Goal: Information Seeking & Learning: Learn about a topic

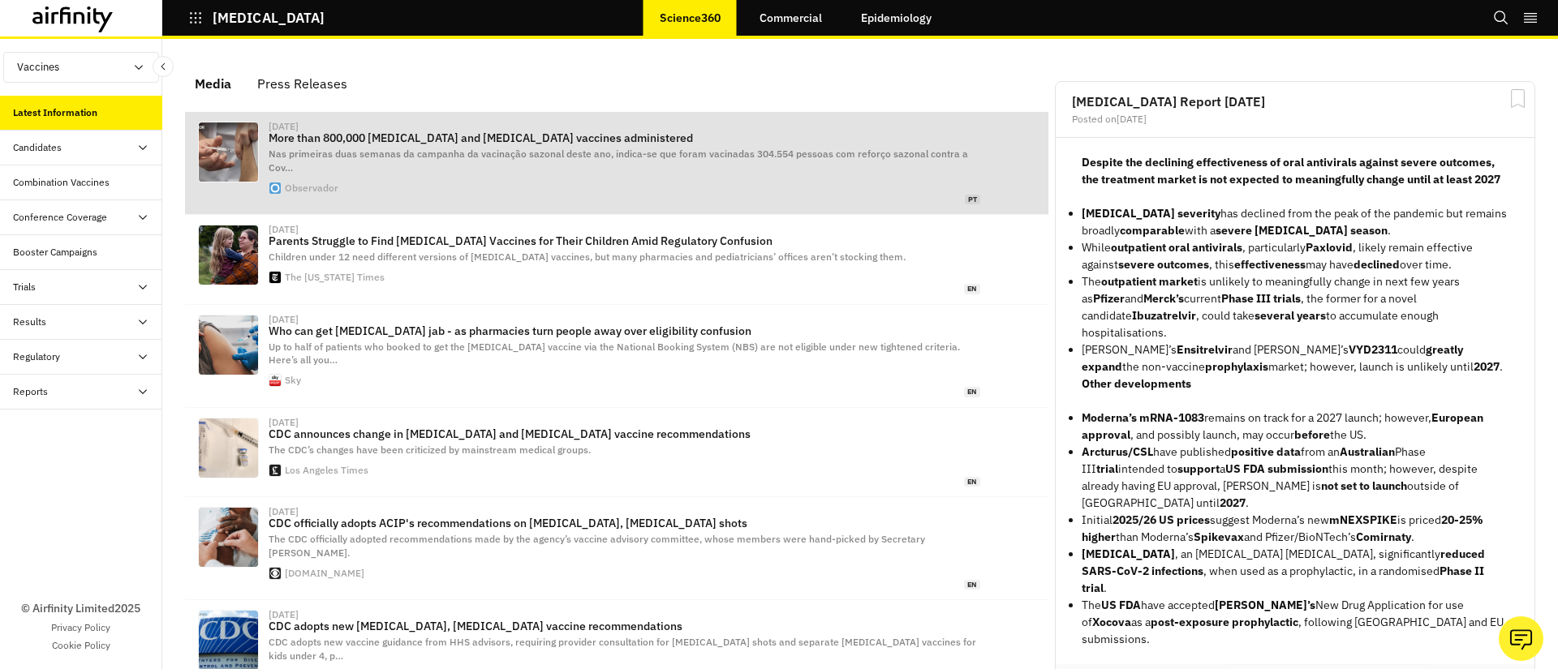
scroll to position [1013, 487]
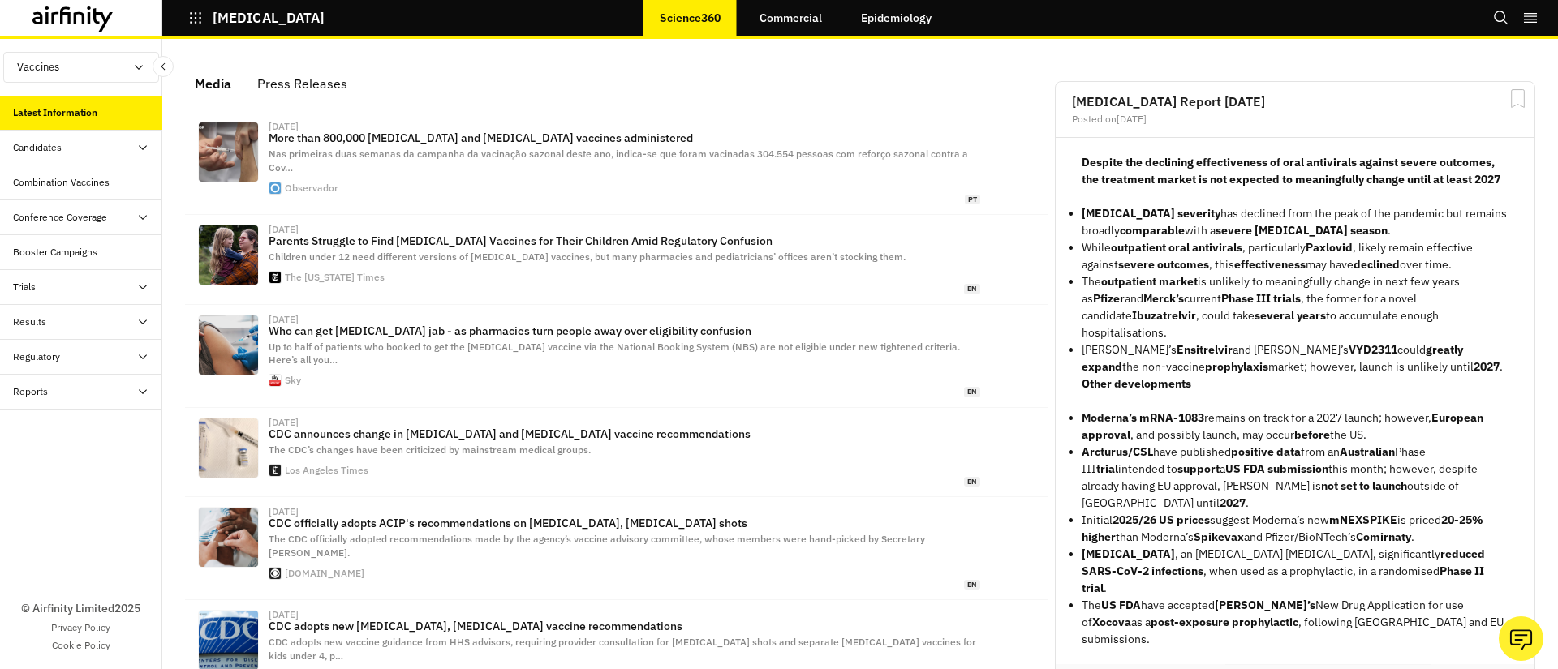
click at [44, 71] on button "Vaccines" at bounding box center [81, 67] width 156 height 31
click at [85, 120] on p "Therapeutics" at bounding box center [48, 129] width 88 height 31
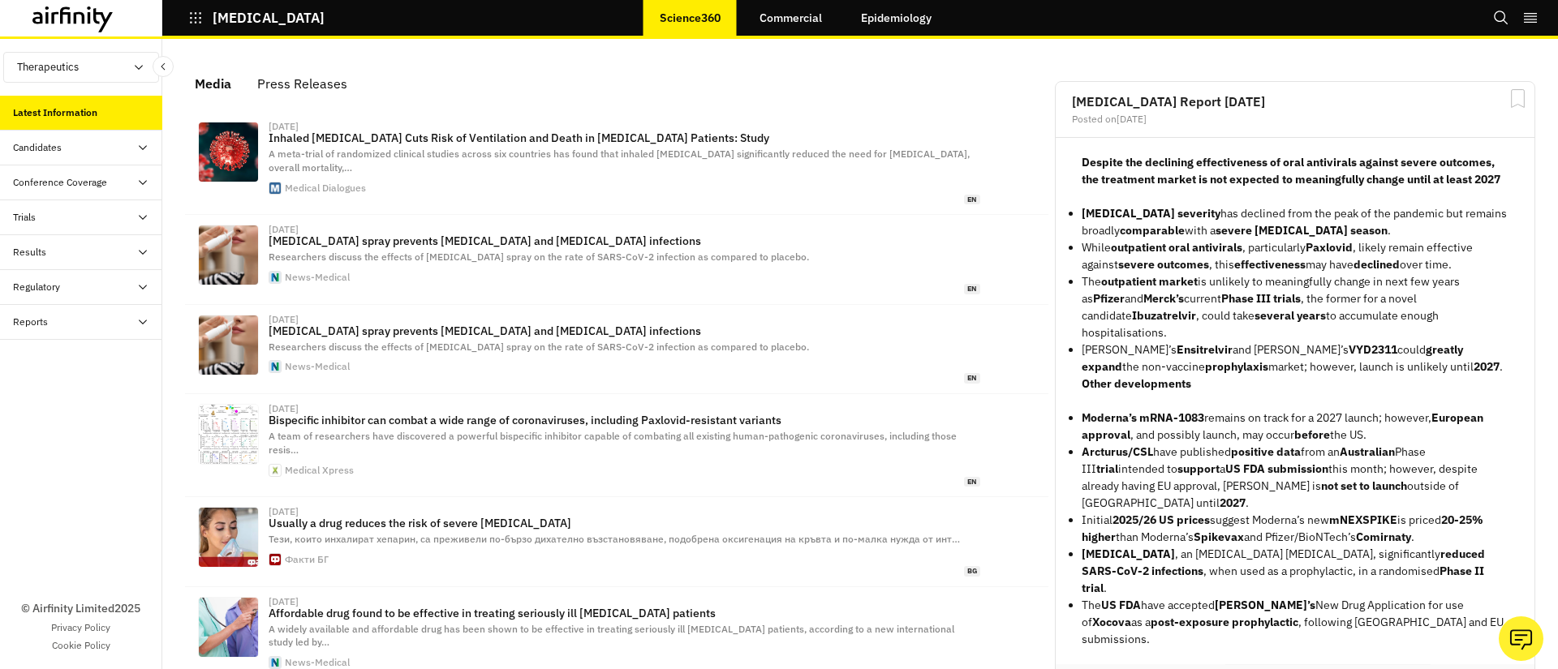
scroll to position [1010, 487]
click at [67, 312] on div "Reports" at bounding box center [81, 322] width 162 height 35
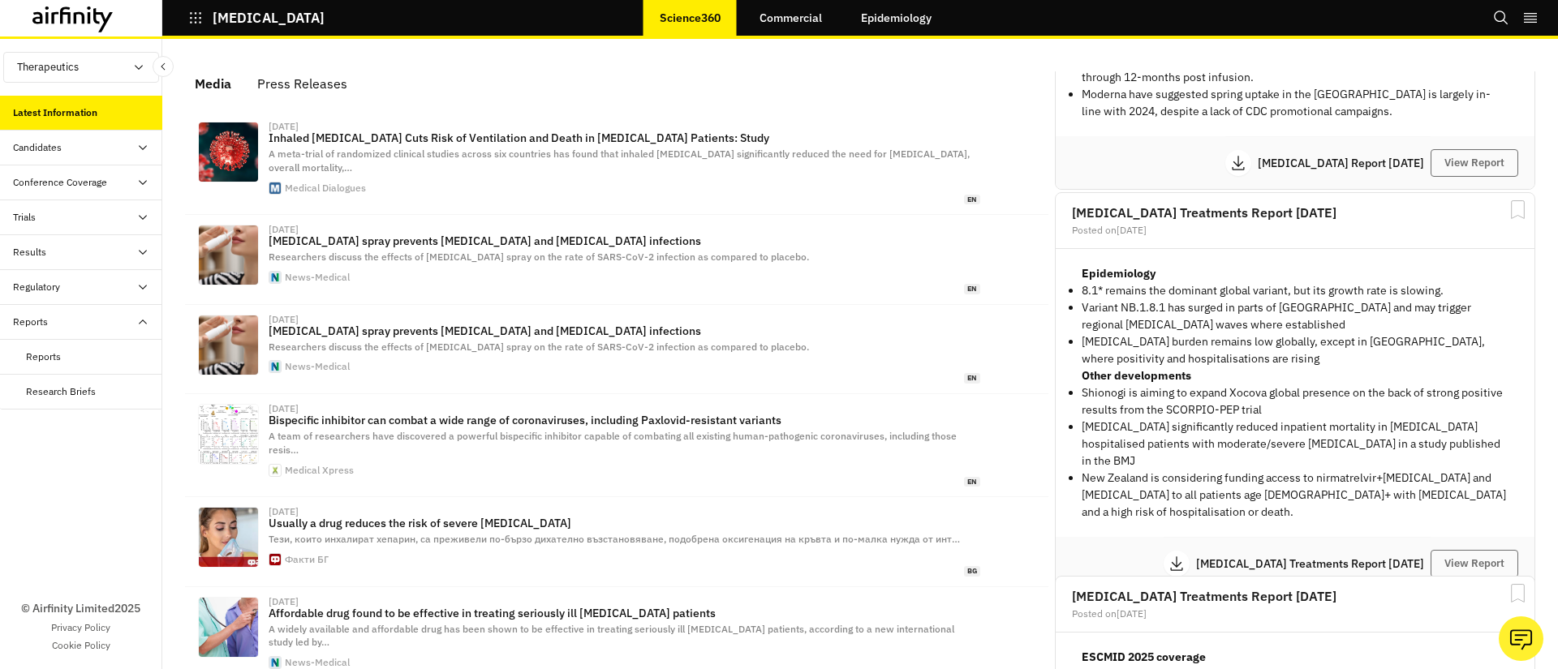
scroll to position [2764, 0]
click at [1465, 150] on button "View Report" at bounding box center [1475, 162] width 88 height 28
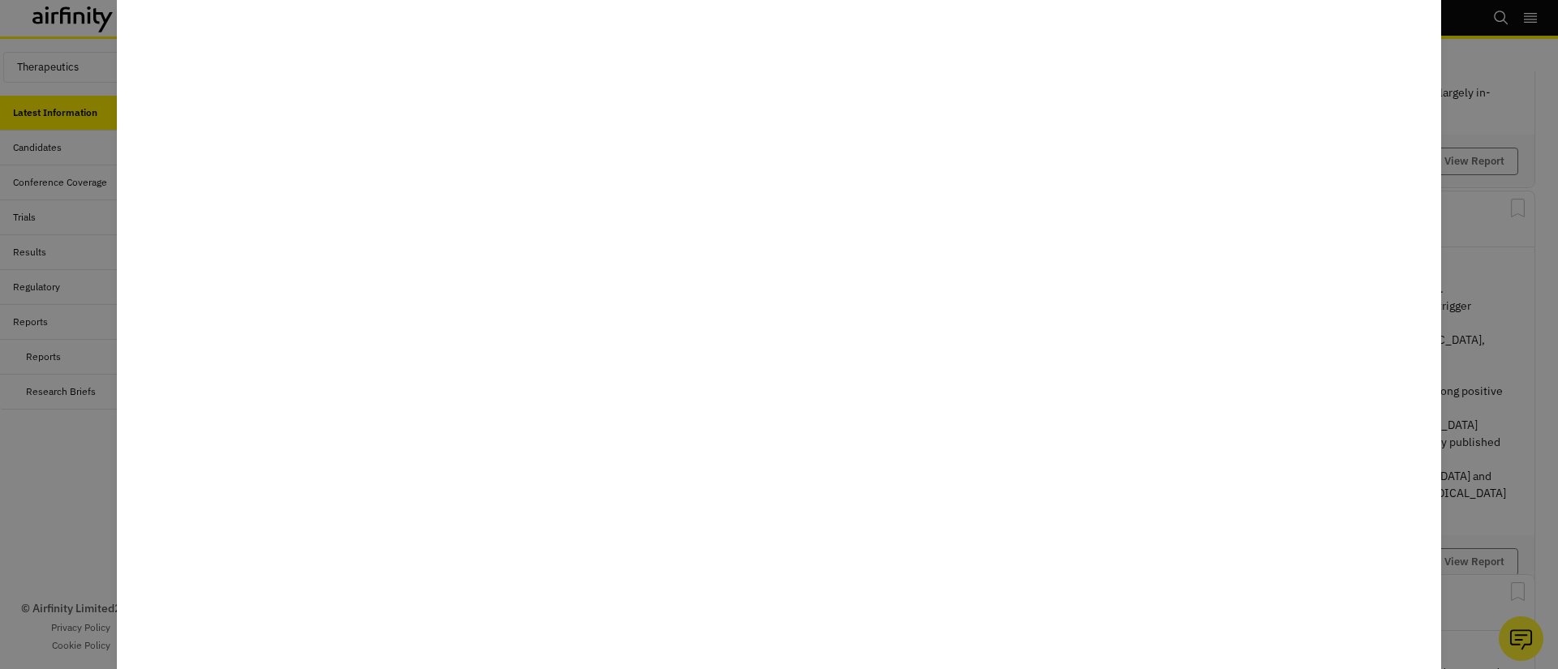
click at [1487, 450] on div at bounding box center [779, 334] width 1558 height 669
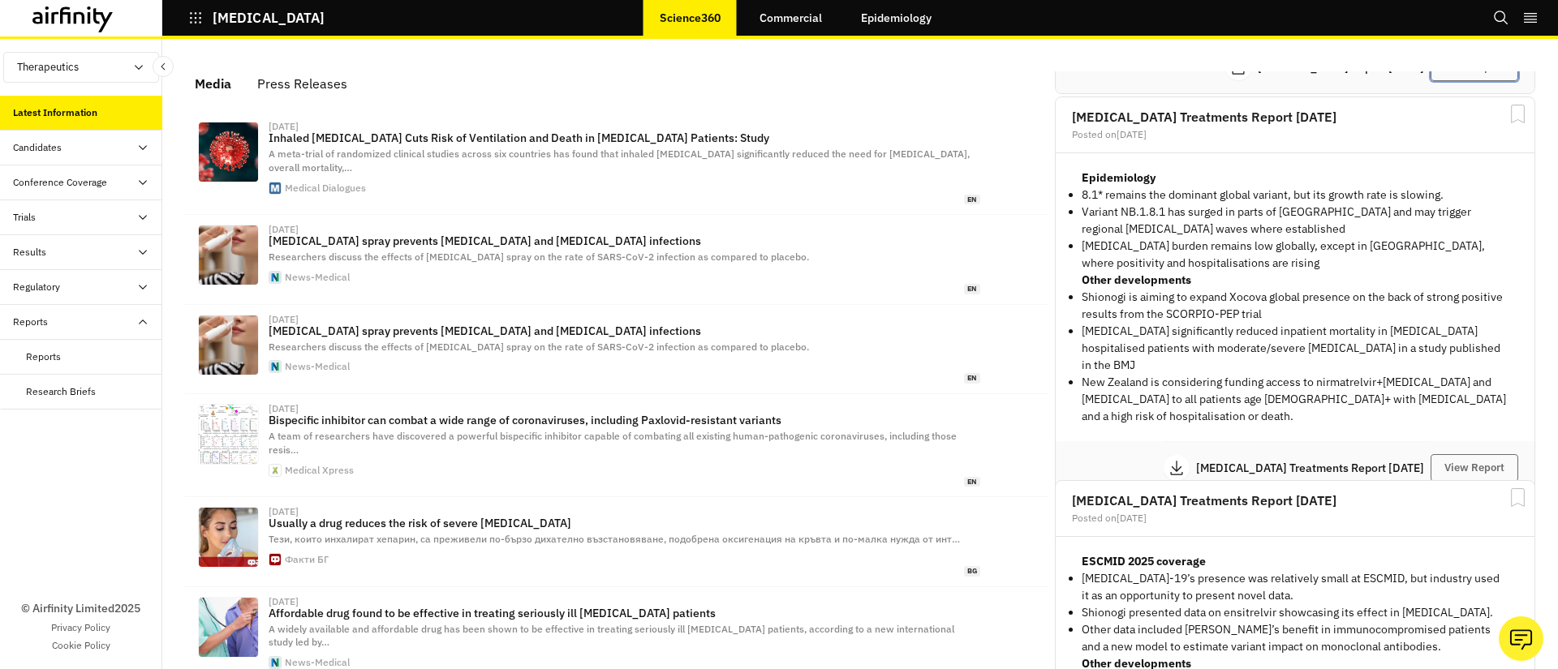
scroll to position [2869, 0]
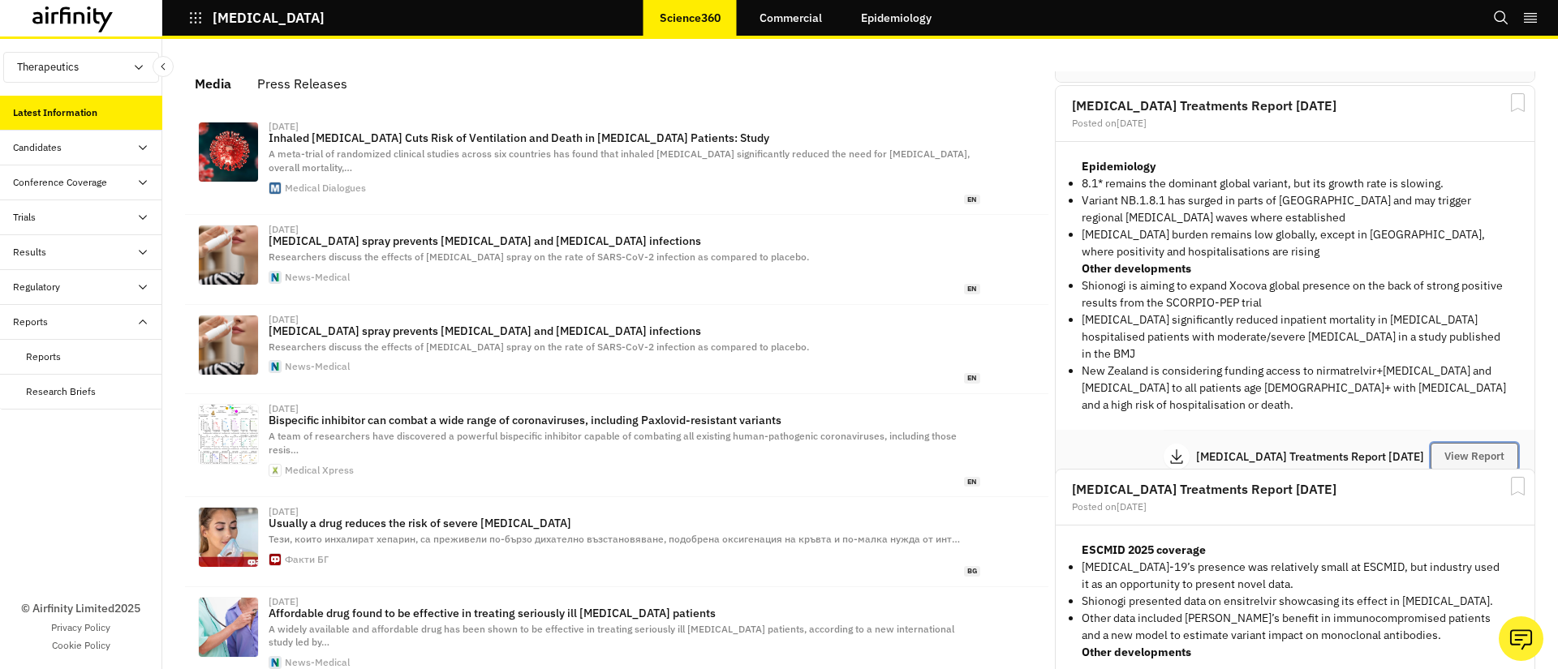
click at [1464, 443] on button "View Report" at bounding box center [1475, 457] width 88 height 28
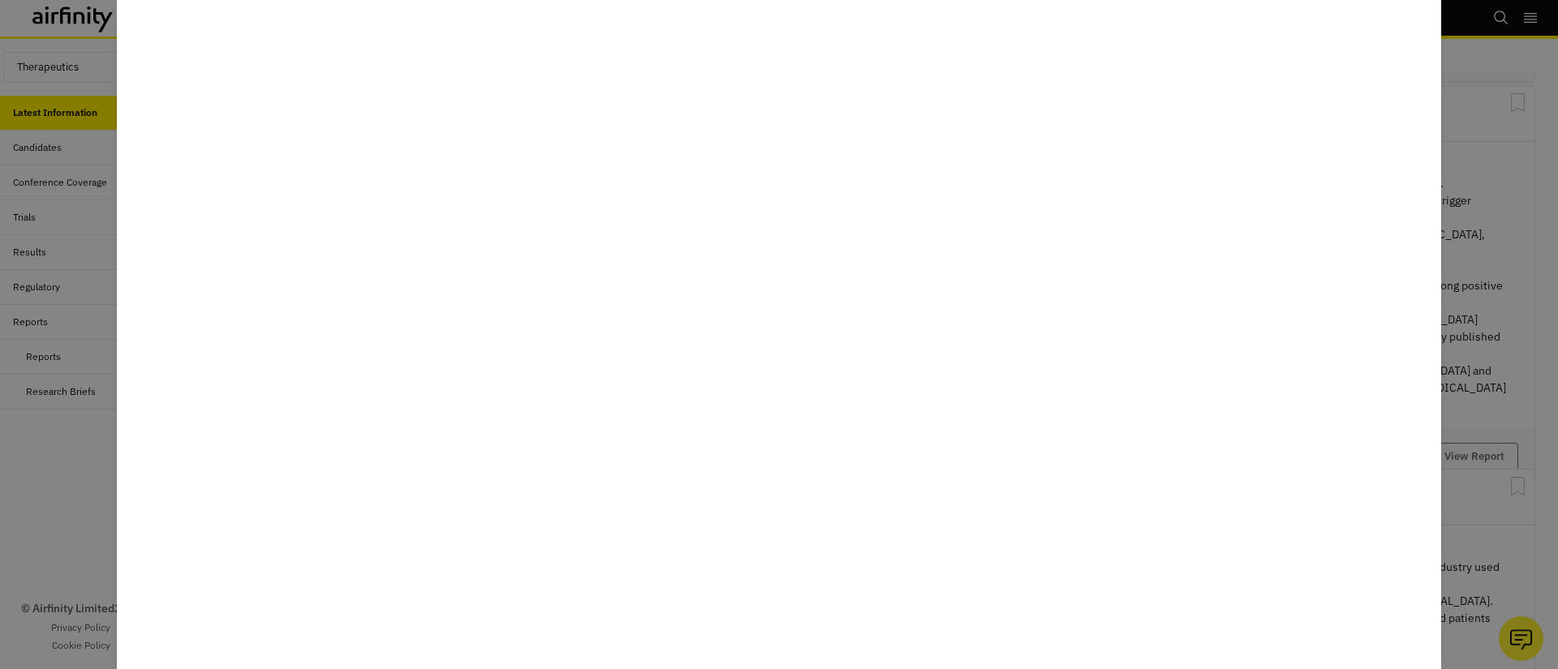
click at [1483, 356] on div at bounding box center [779, 334] width 1558 height 669
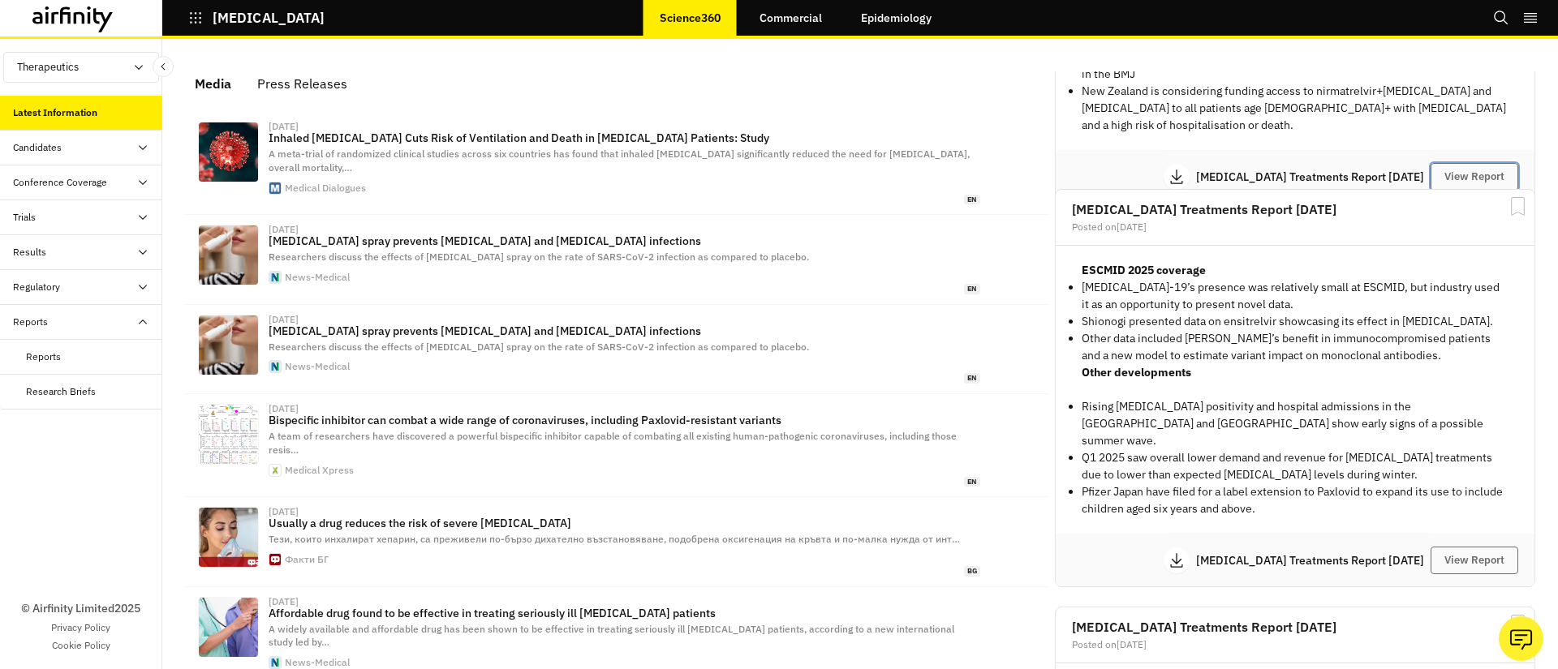
scroll to position [3154, 0]
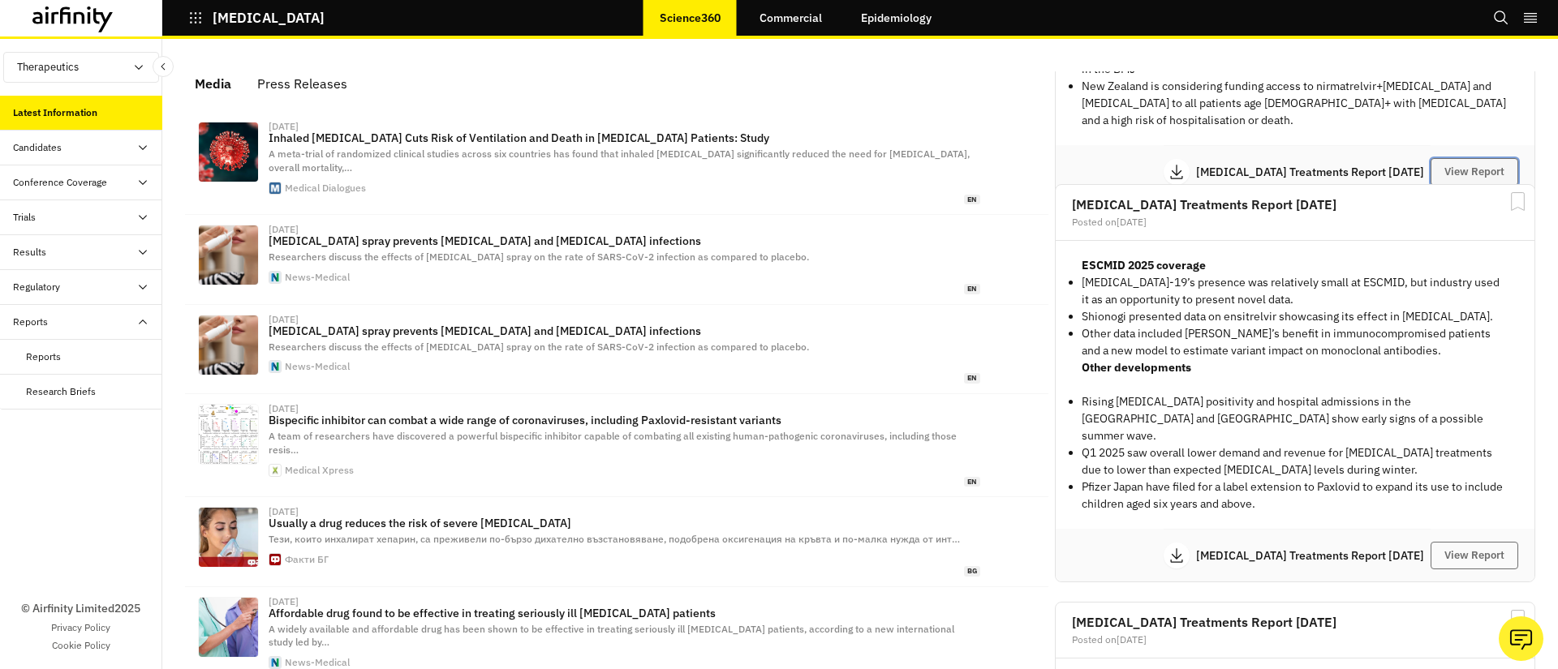
click at [1481, 158] on button "View Report" at bounding box center [1475, 172] width 88 height 28
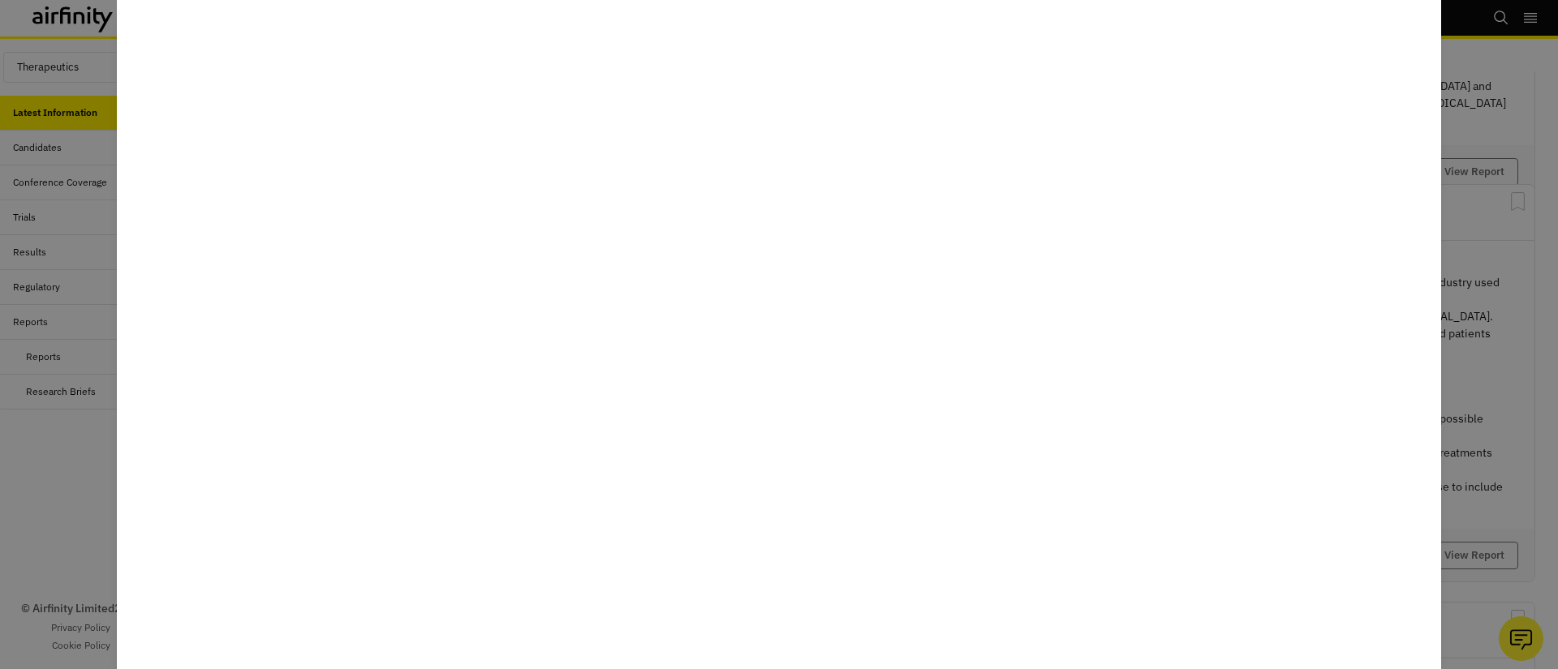
click at [1480, 300] on div at bounding box center [779, 334] width 1558 height 669
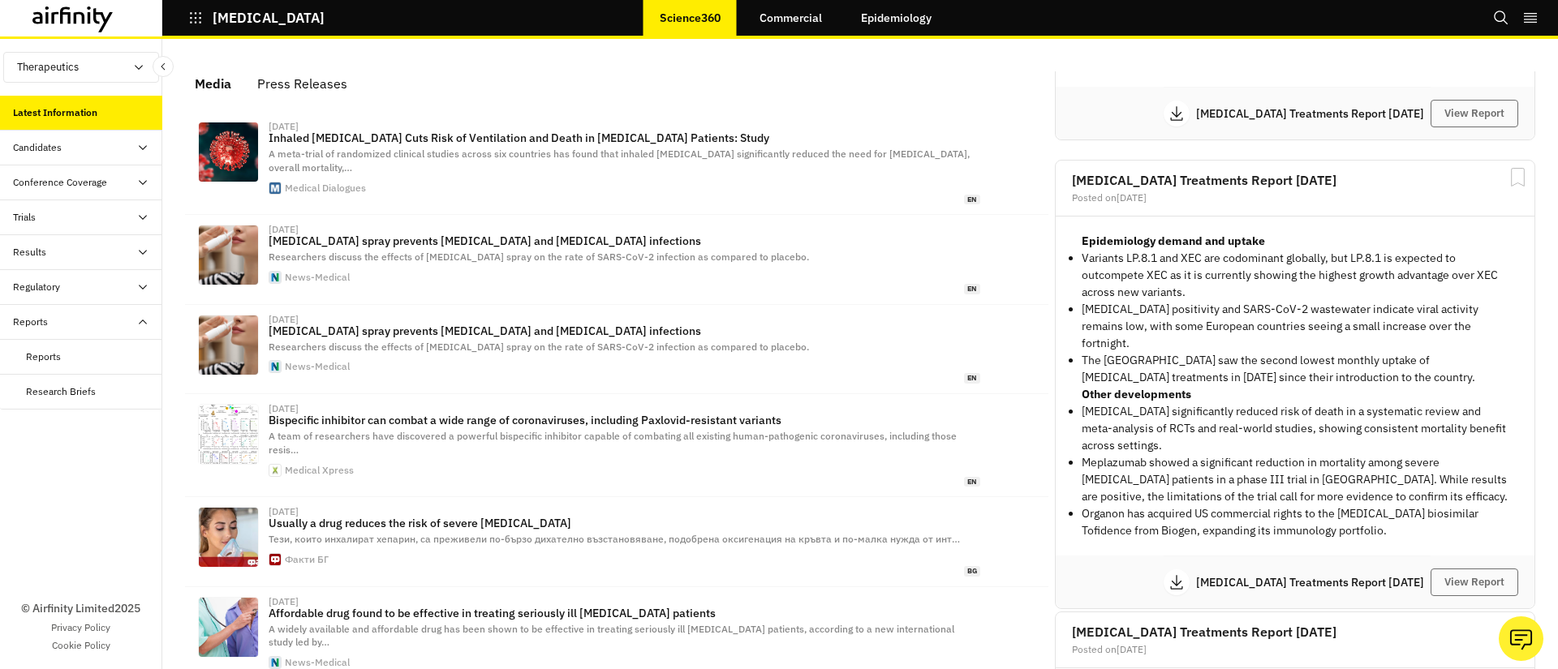
scroll to position [3616, 0]
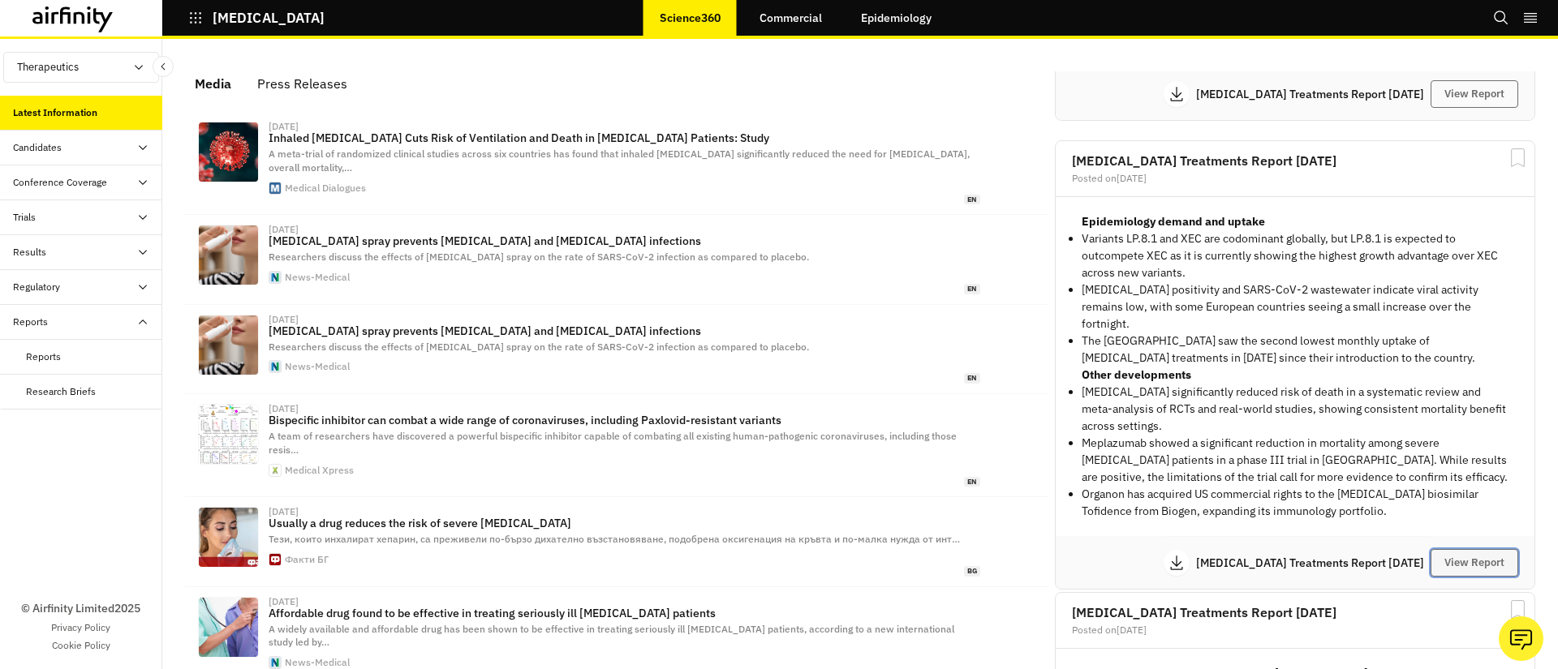
click at [1472, 554] on button "View Report" at bounding box center [1475, 563] width 88 height 28
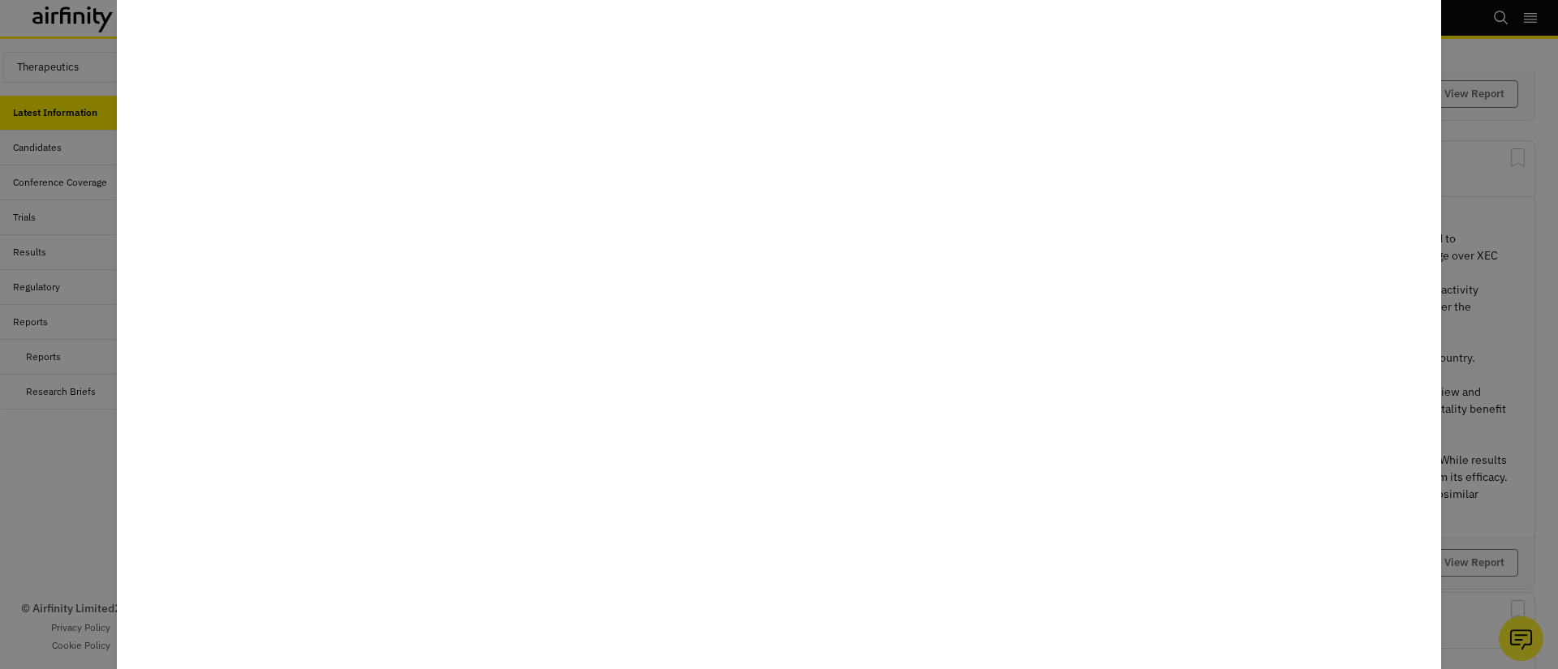
click at [1482, 354] on div at bounding box center [779, 334] width 1558 height 669
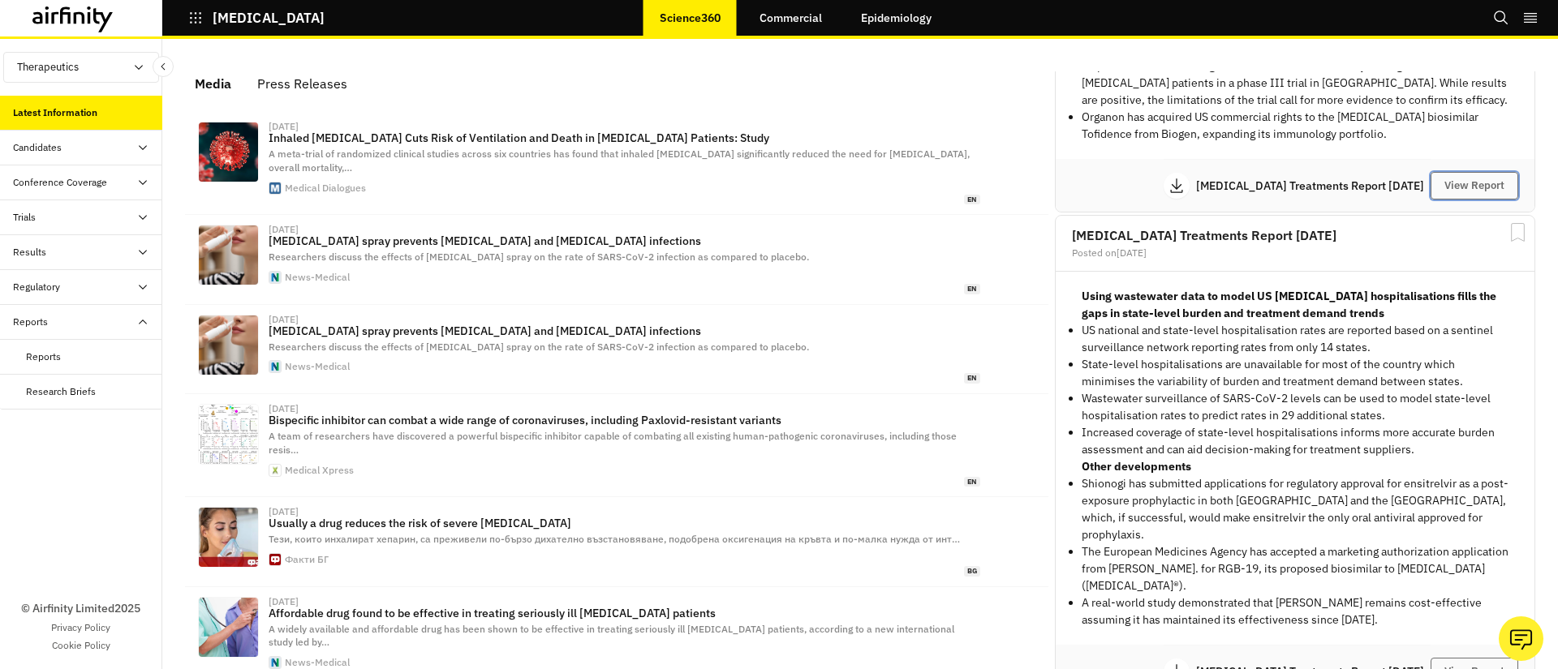
scroll to position [4138, 0]
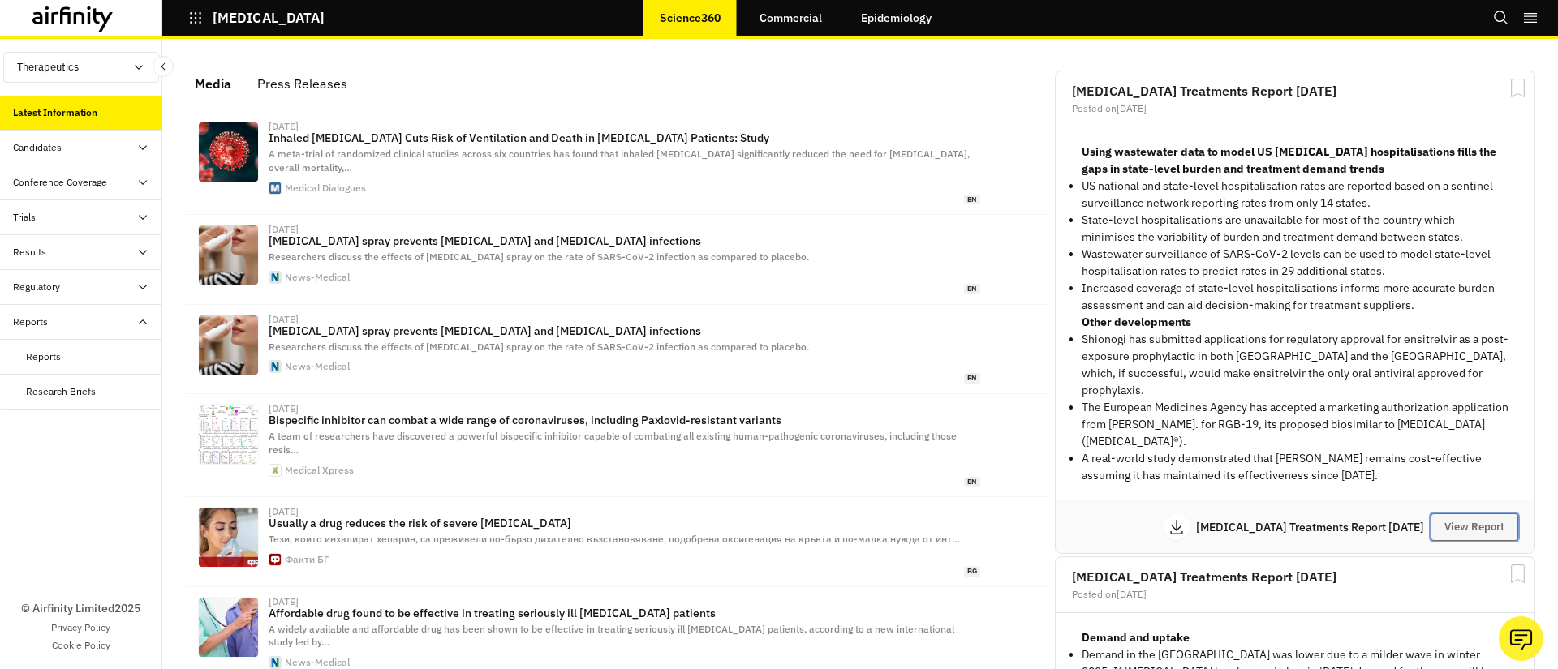
click at [1462, 514] on button "View Report" at bounding box center [1475, 528] width 88 height 28
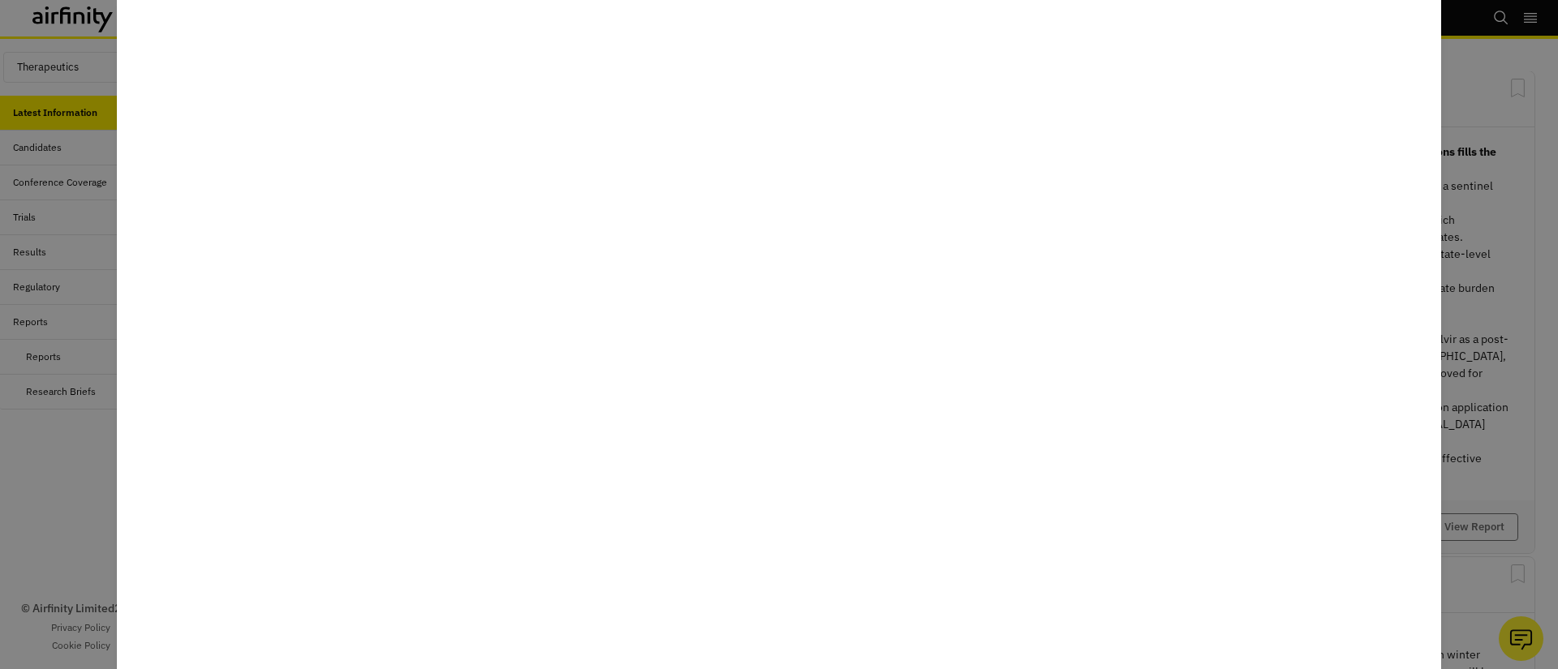
click at [1479, 304] on div at bounding box center [779, 334] width 1558 height 669
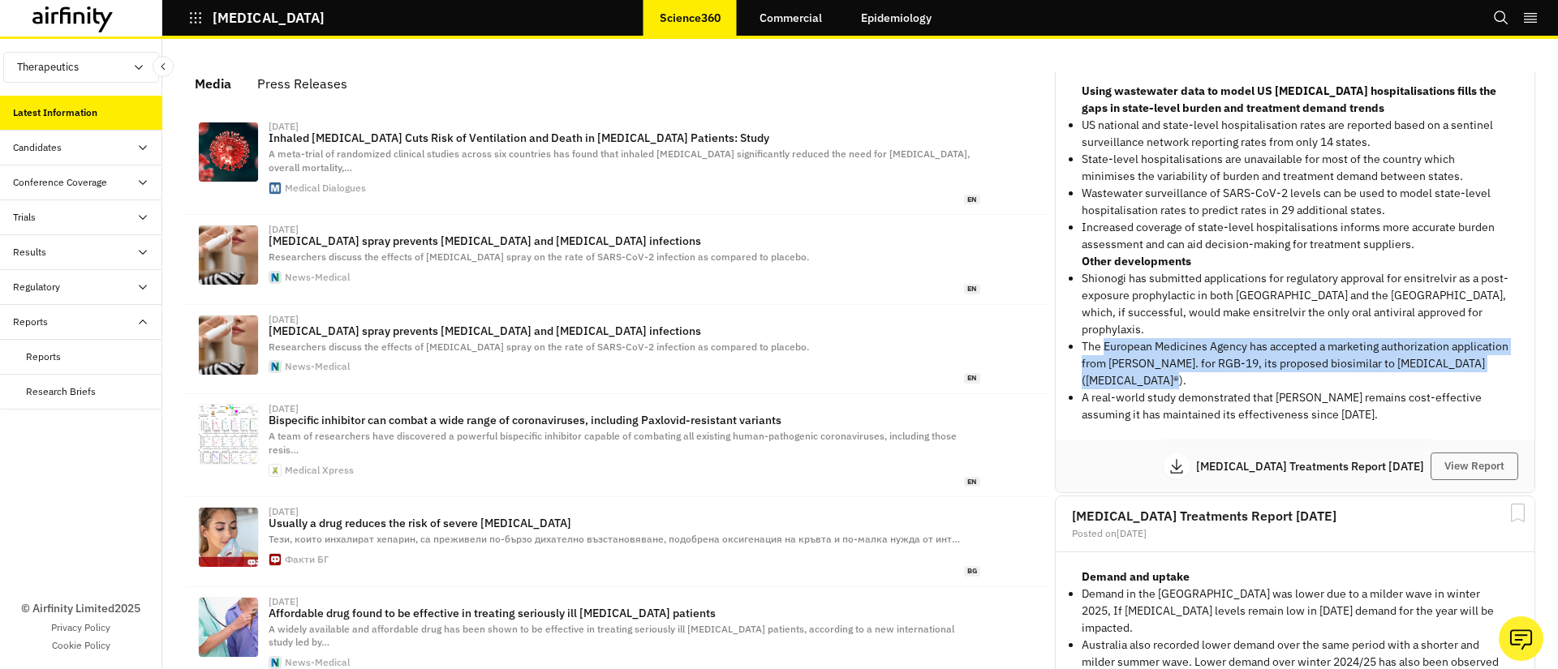
scroll to position [4200, 0]
drag, startPoint x: 1104, startPoint y: 329, endPoint x: 1317, endPoint y: 359, distance: 214.6
click at [1317, 359] on li "The European Medicines Agency has accepted a marketing authorization applicatio…" at bounding box center [1295, 363] width 427 height 51
click at [1214, 366] on li "The European Medicines Agency has accepted a marketing authorization applicatio…" at bounding box center [1295, 363] width 427 height 51
copy li "European Medicines Agency has accepted a marketing authorization application fr…"
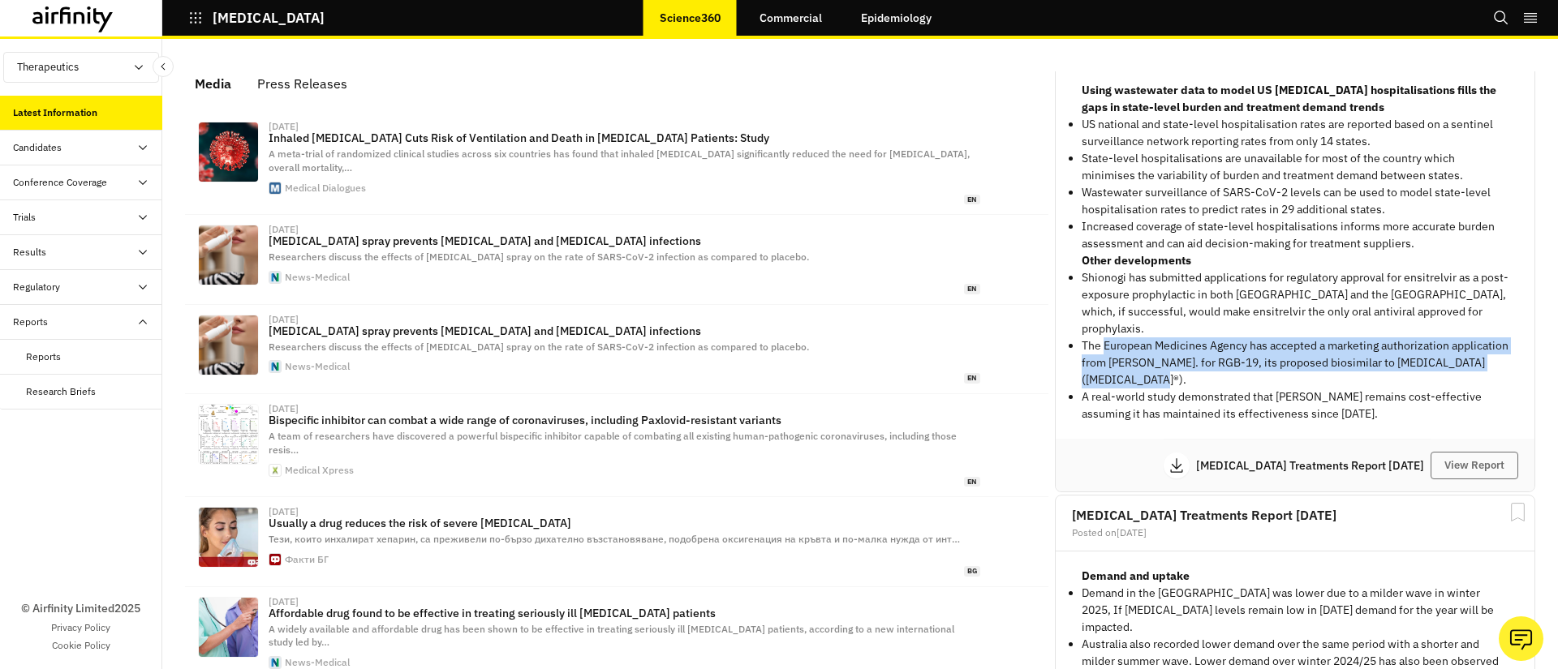
click at [1182, 357] on li "The European Medicines Agency has accepted a marketing authorization applicatio…" at bounding box center [1295, 363] width 427 height 51
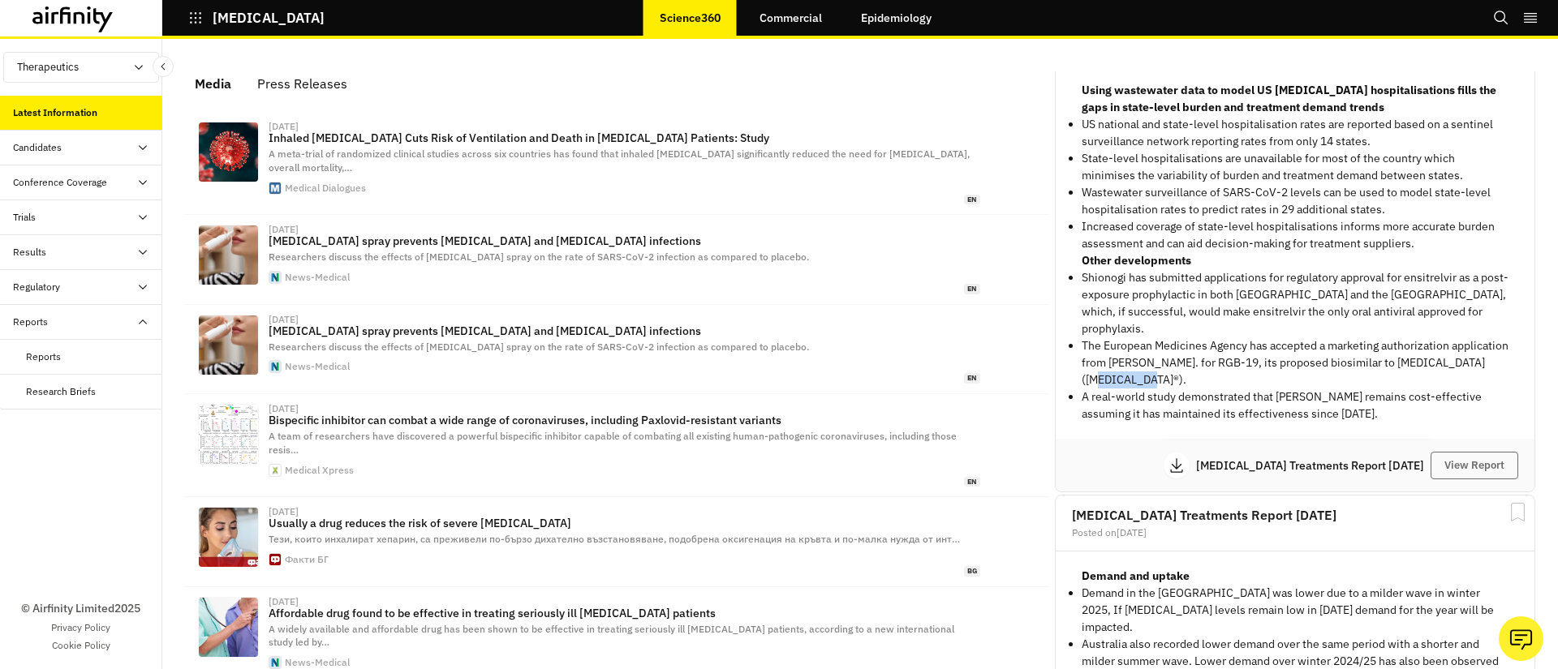
click at [1182, 357] on li "The European Medicines Agency has accepted a marketing authorization applicatio…" at bounding box center [1295, 363] width 427 height 51
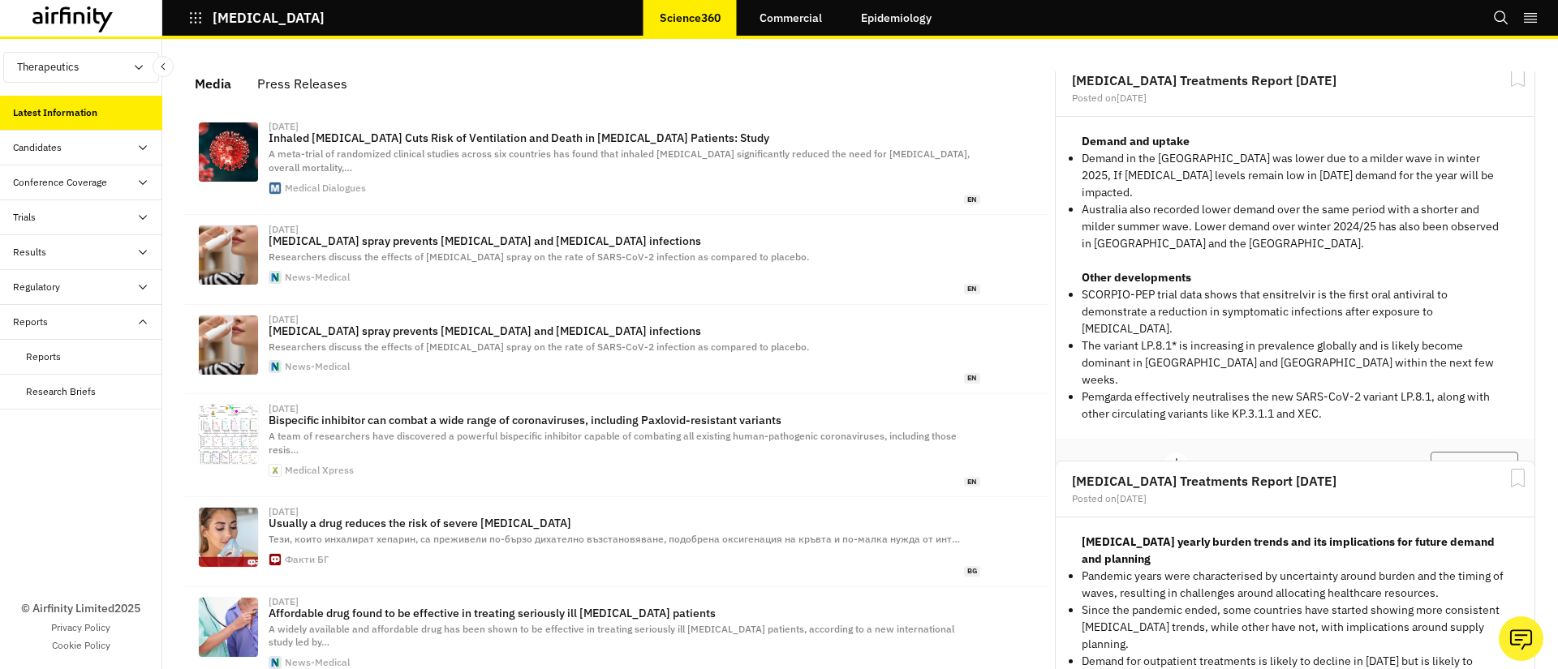
scroll to position [4619, 0]
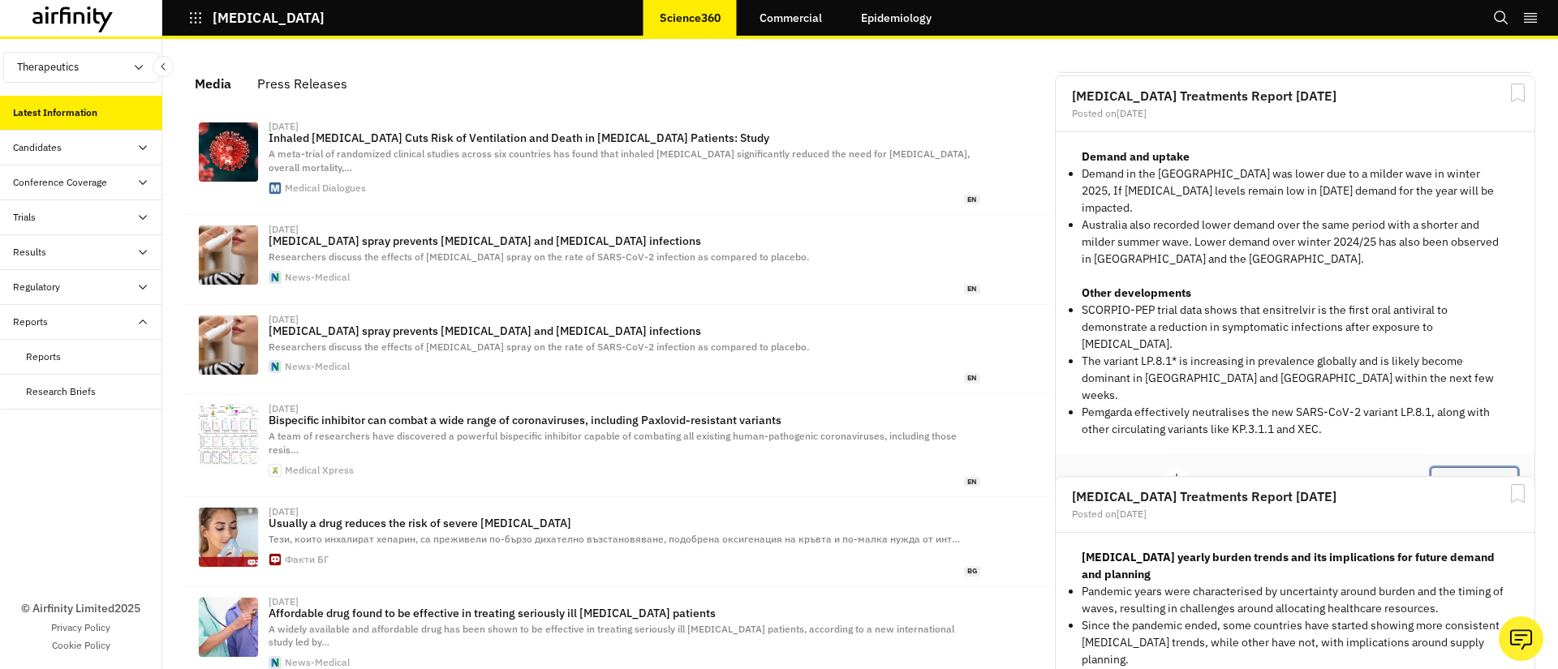
click at [1478, 467] on button "View Report" at bounding box center [1475, 481] width 88 height 28
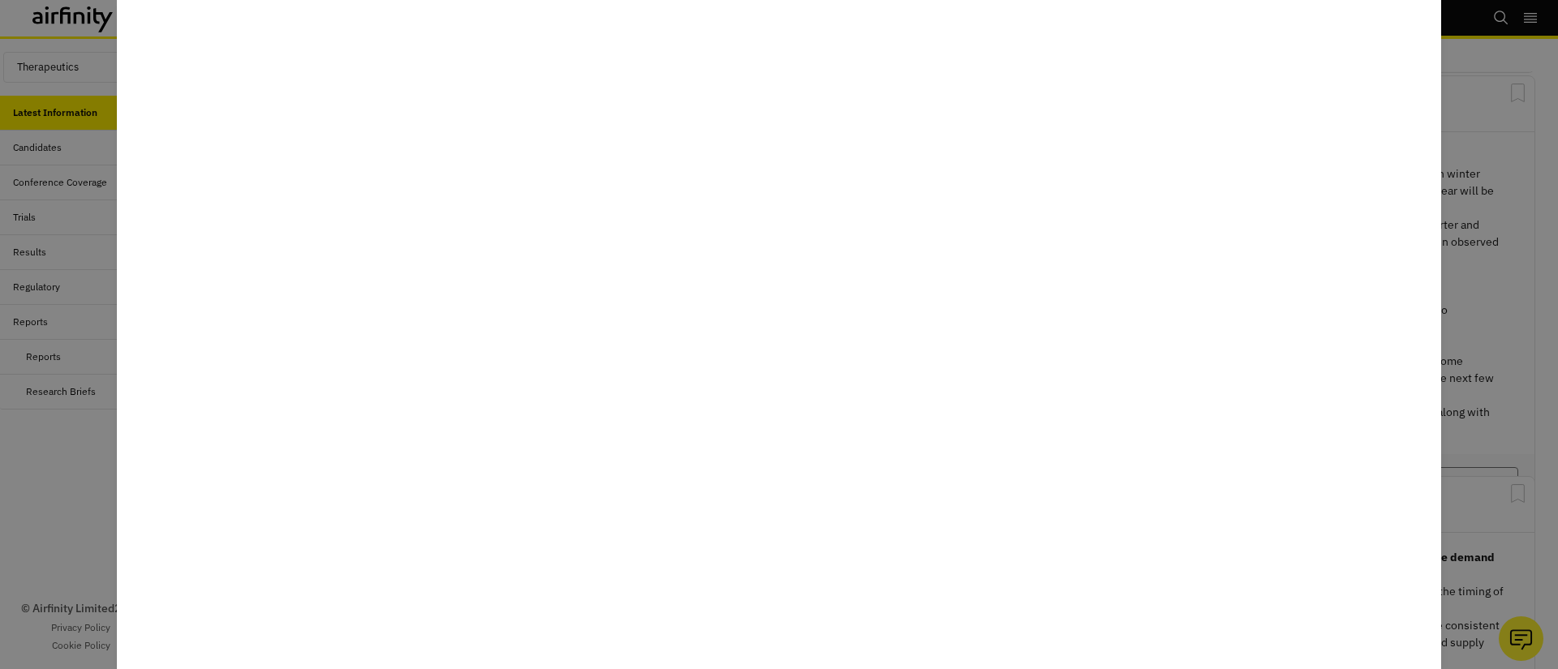
click at [1531, 252] on div at bounding box center [779, 334] width 1558 height 669
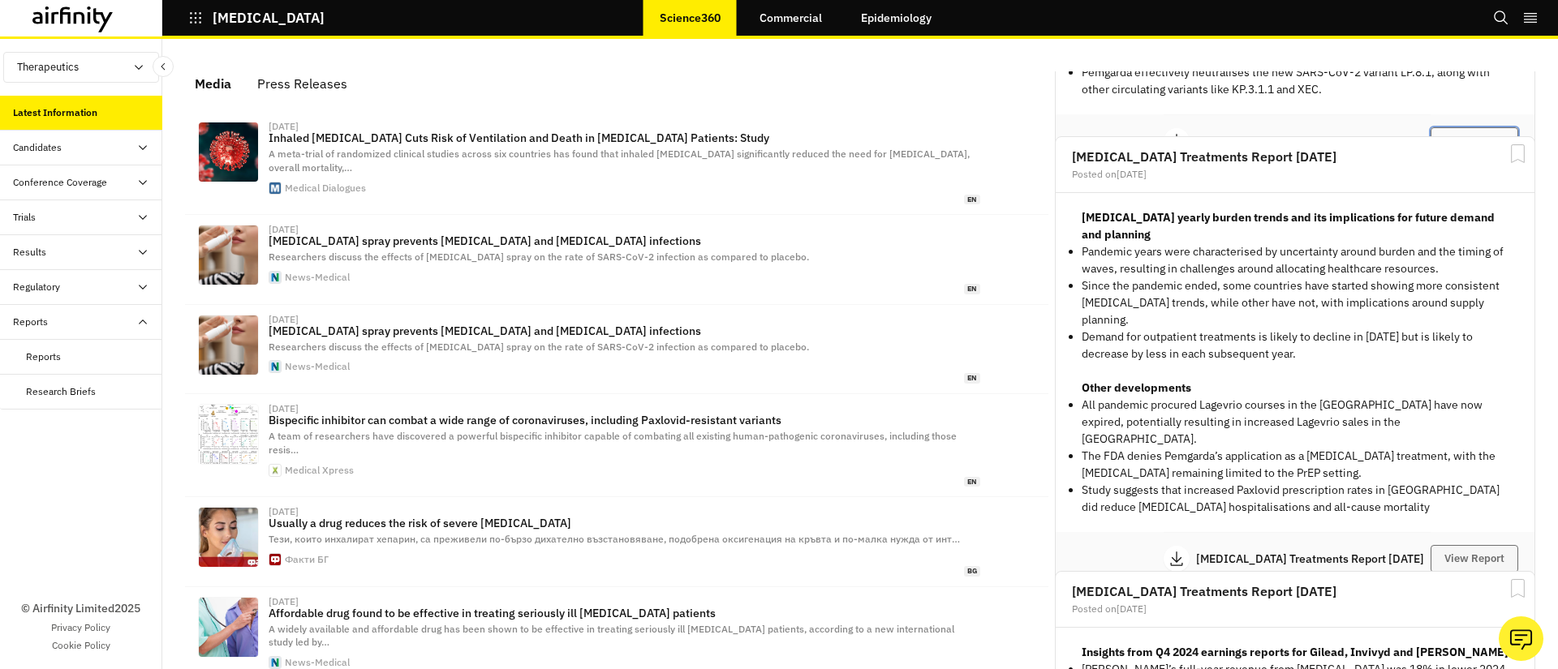
scroll to position [4960, 0]
click at [1458, 545] on button "View Report" at bounding box center [1475, 559] width 88 height 28
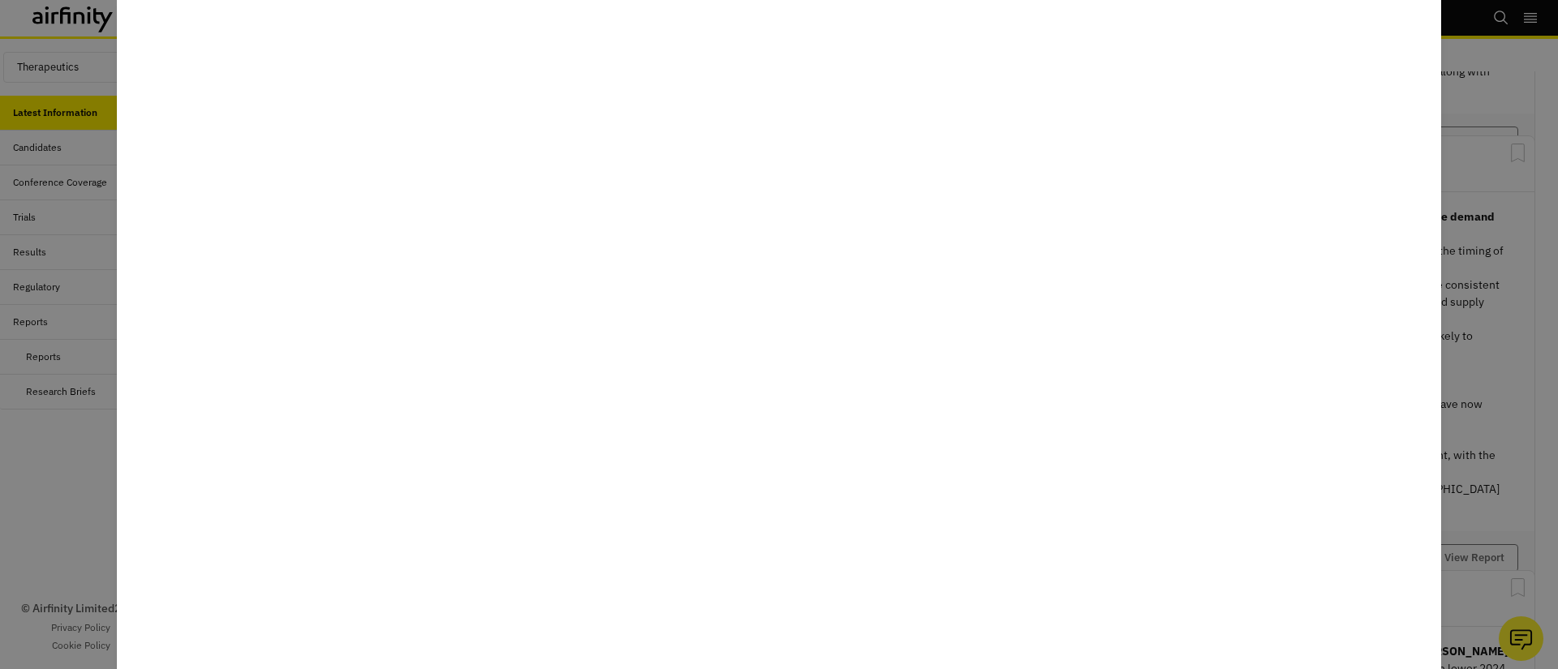
click at [1485, 377] on div at bounding box center [779, 334] width 1558 height 669
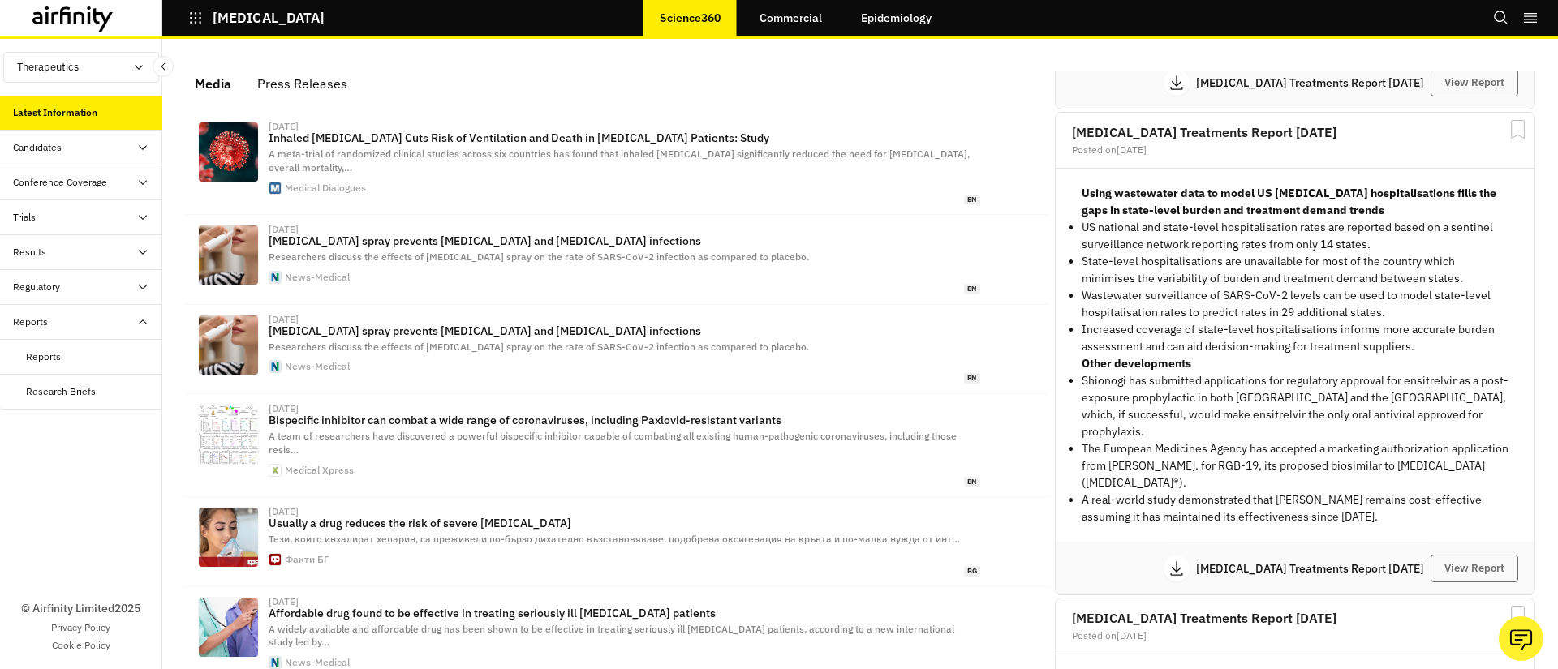
scroll to position [4070, 0]
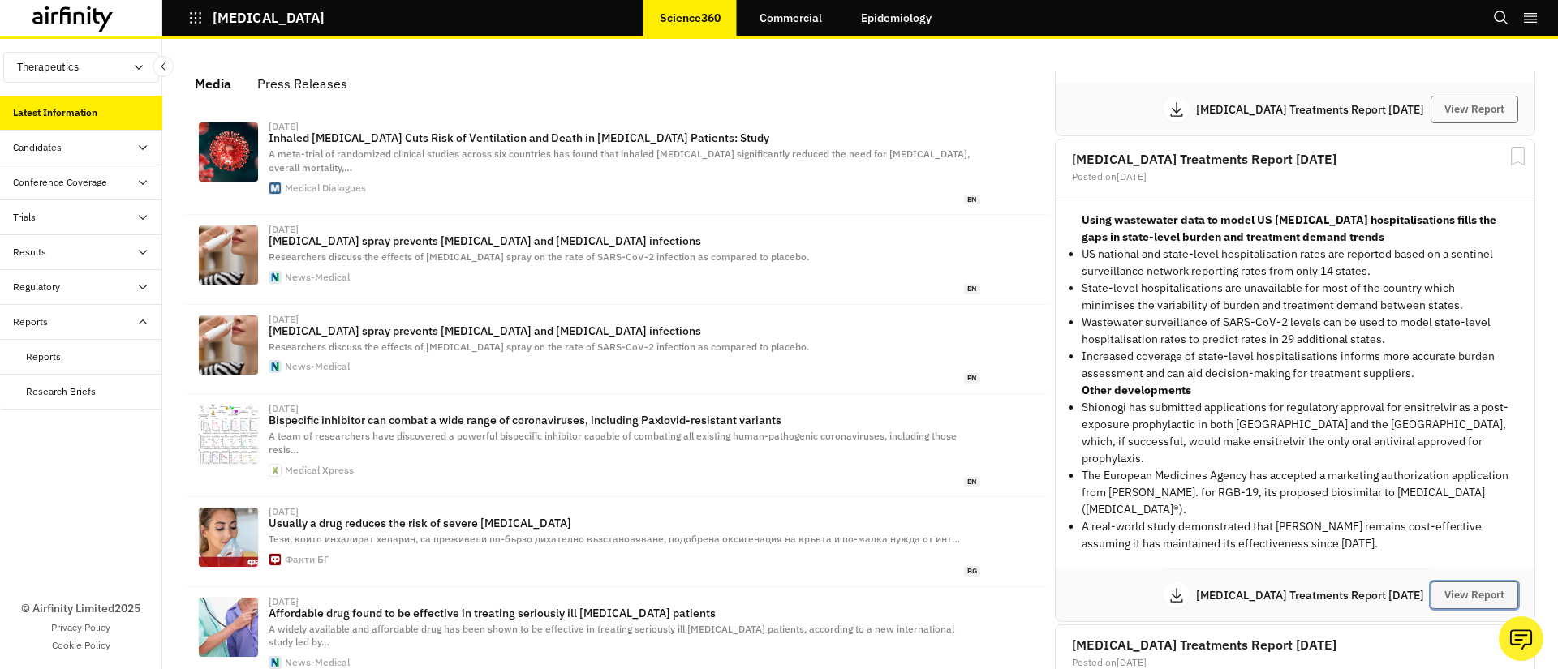
click at [1466, 582] on button "View Report" at bounding box center [1475, 596] width 88 height 28
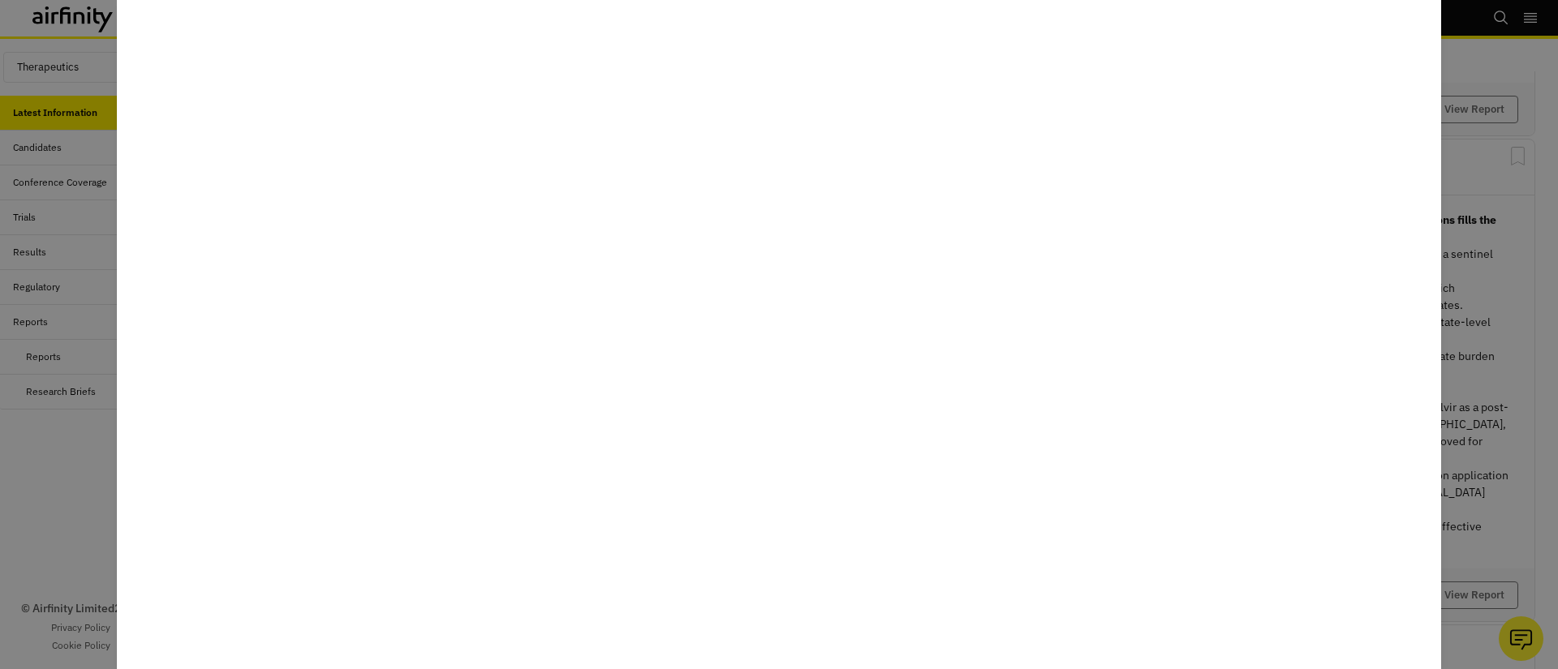
click at [1470, 352] on div at bounding box center [779, 334] width 1558 height 669
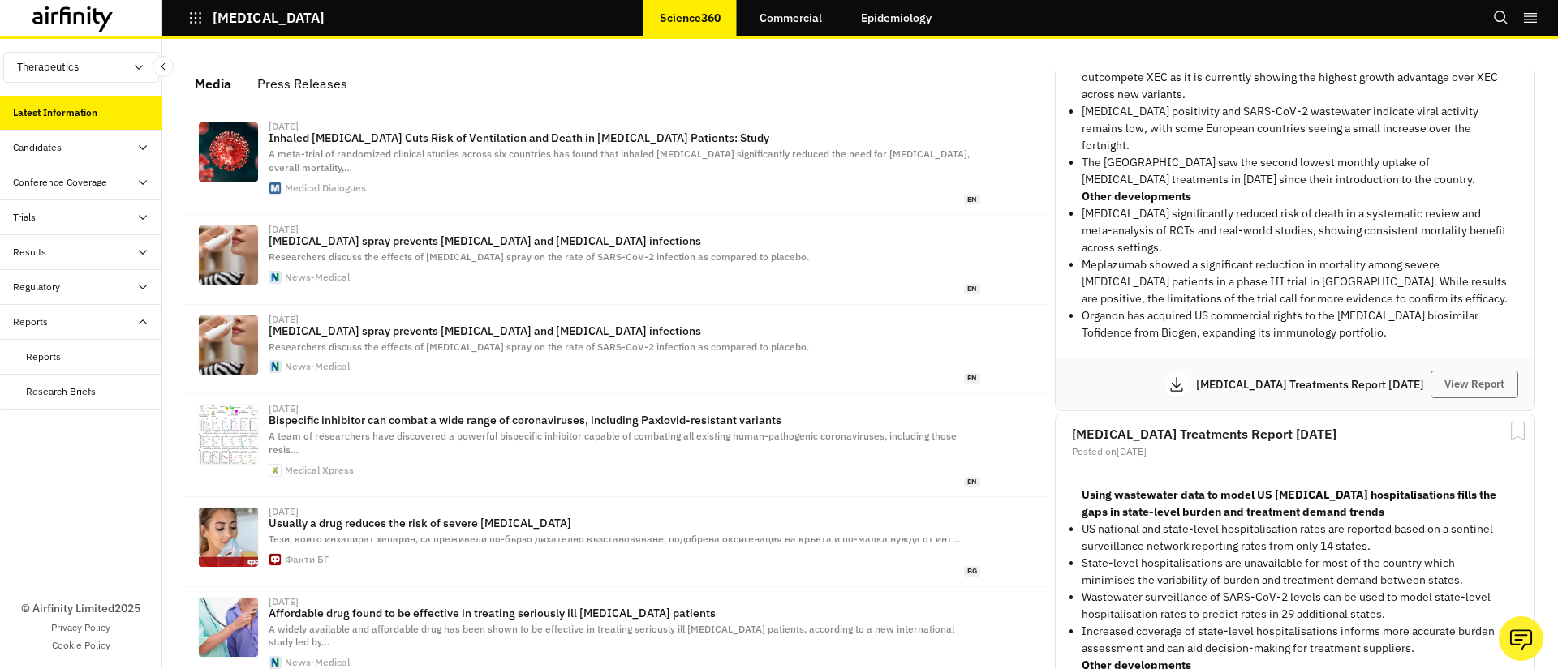
scroll to position [3788, 0]
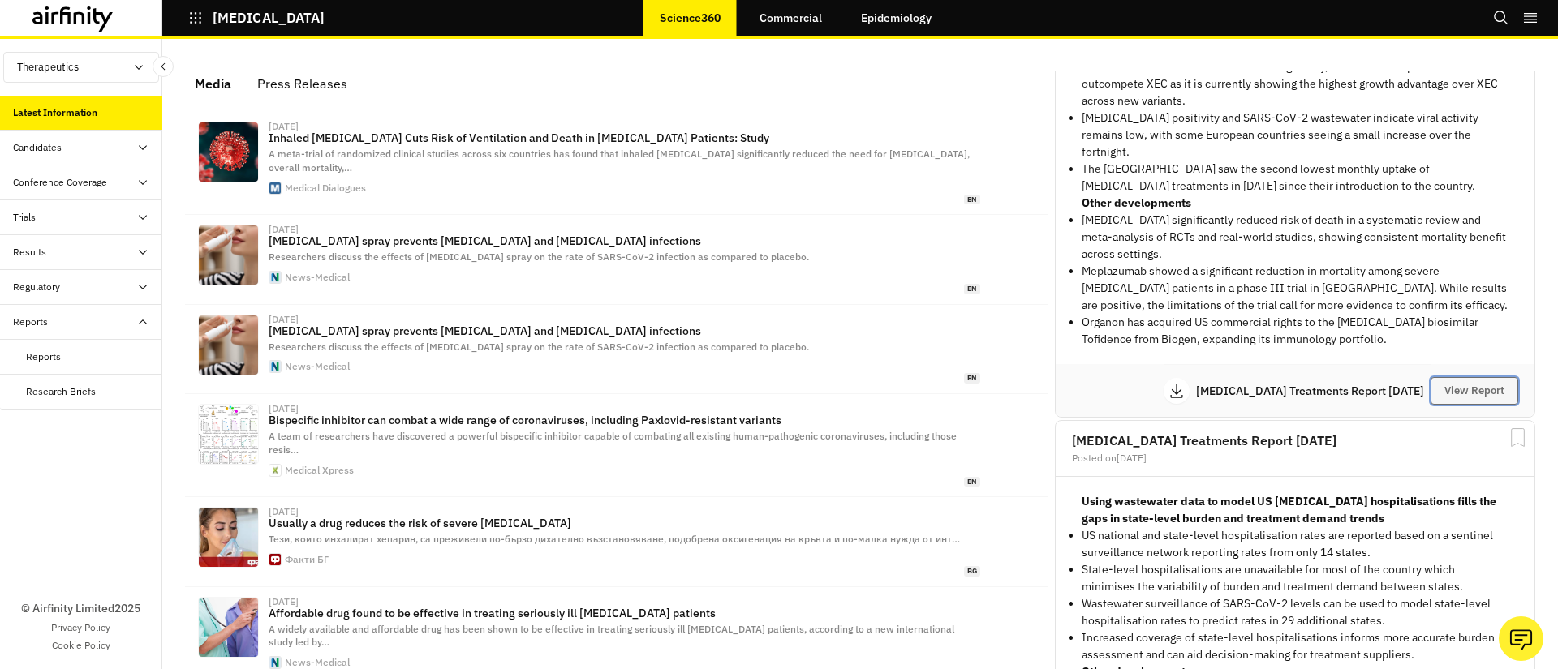
click at [1462, 381] on button "View Report" at bounding box center [1475, 391] width 88 height 28
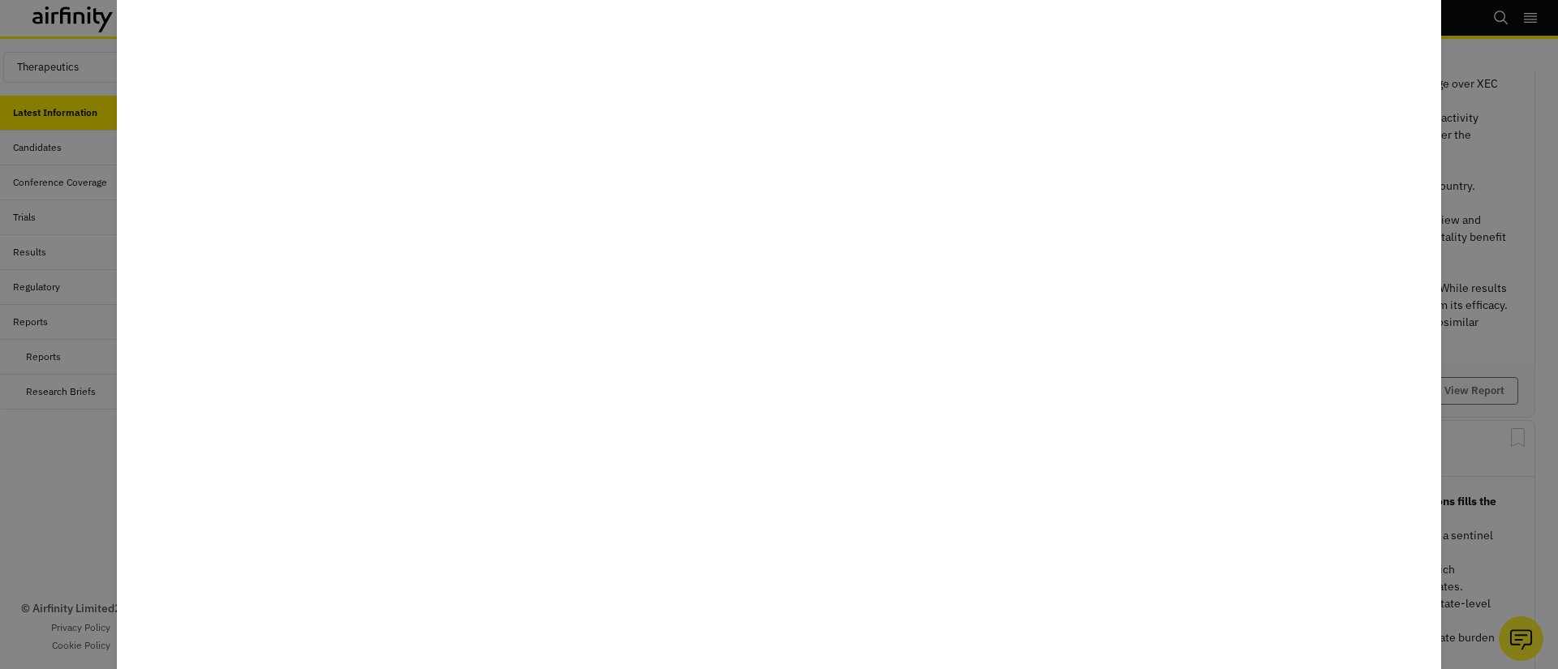
click at [1482, 304] on div at bounding box center [779, 334] width 1558 height 669
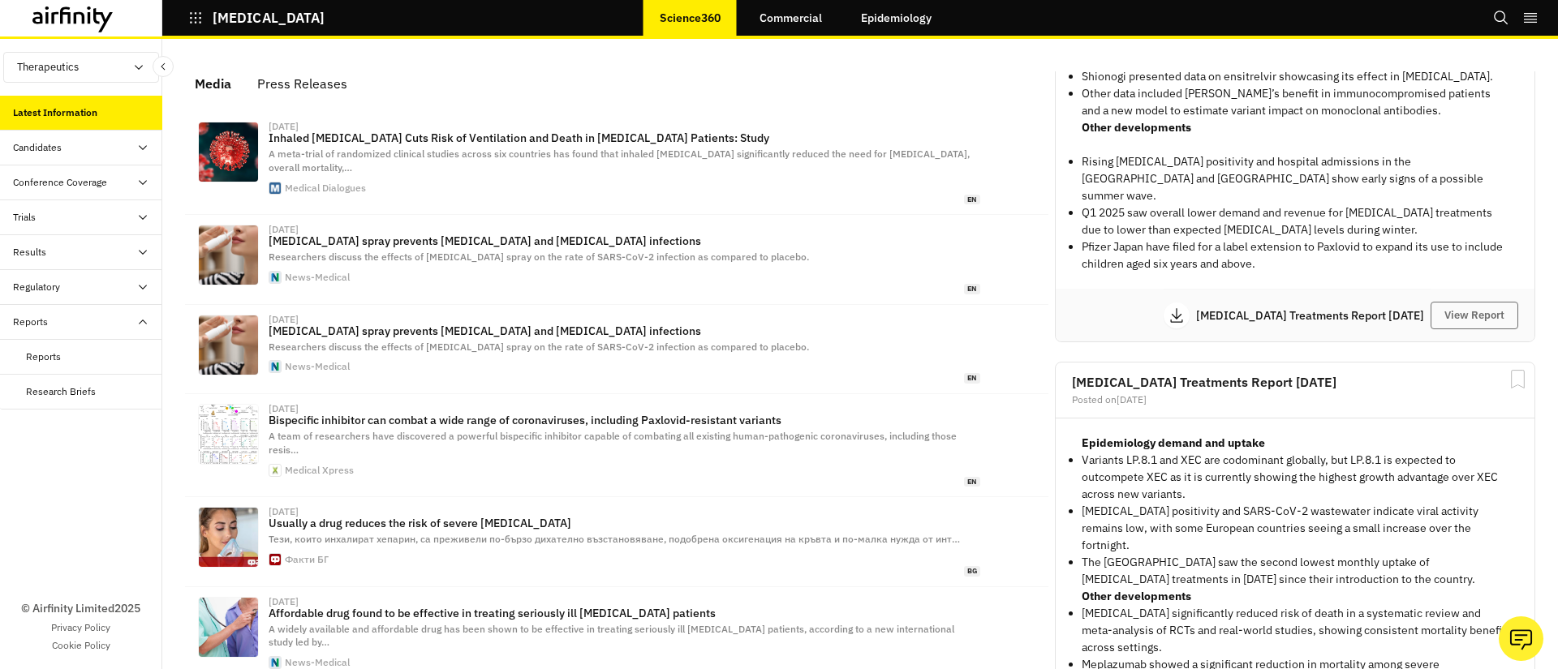
scroll to position [3382, 0]
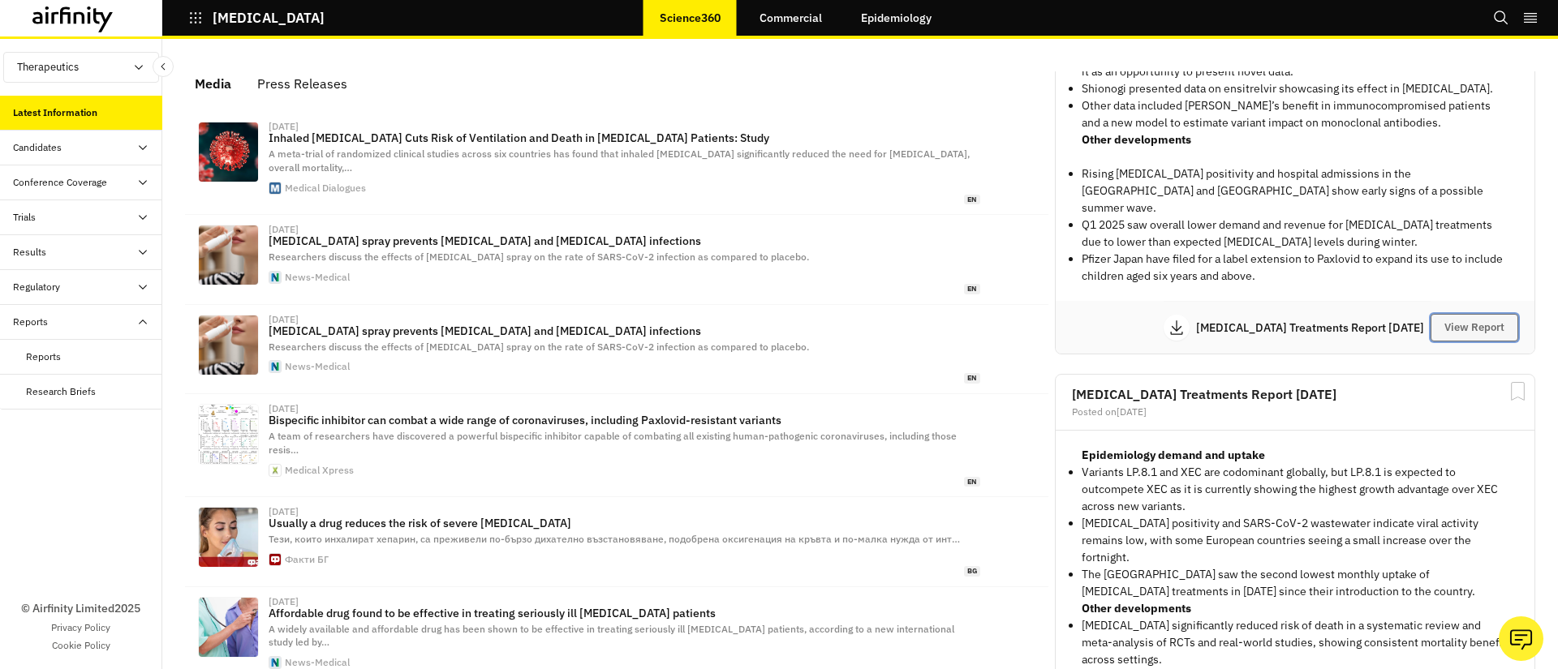
click at [1469, 327] on button "View Report" at bounding box center [1475, 328] width 88 height 28
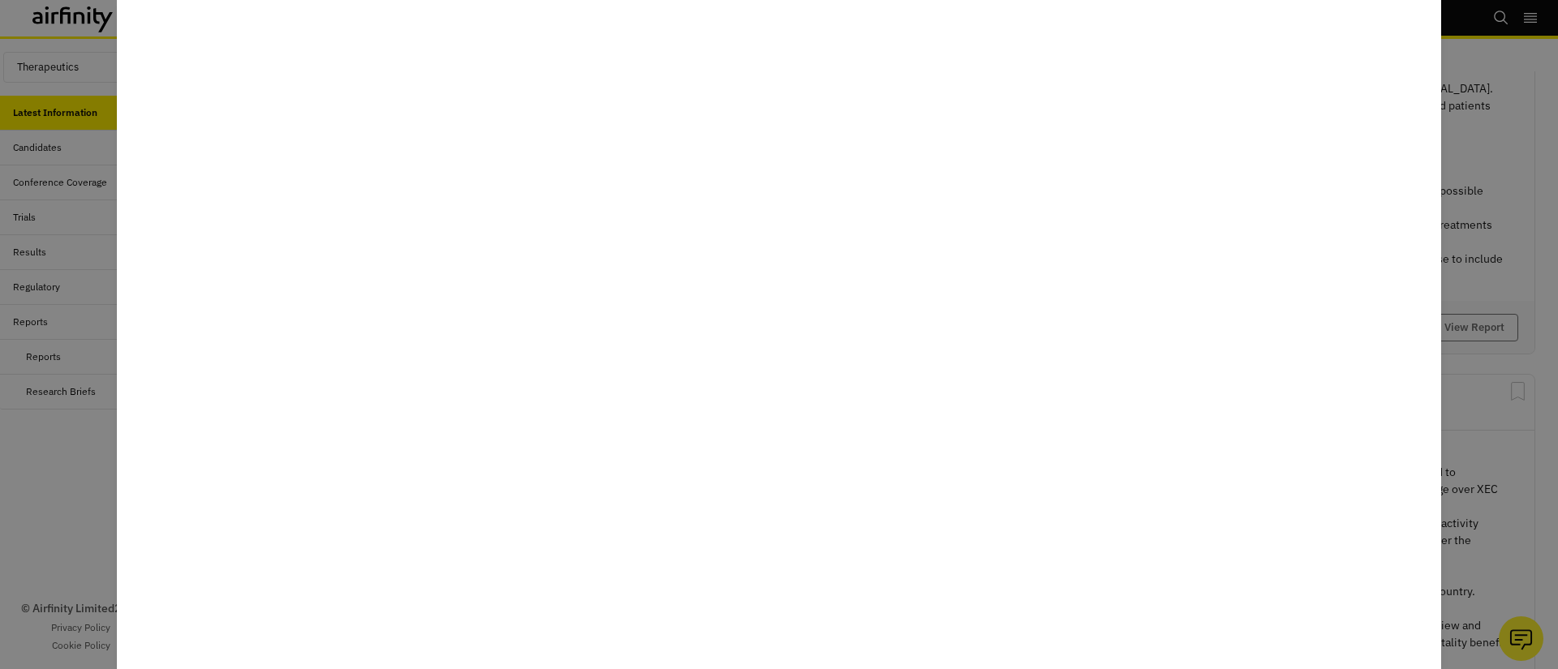
click at [1472, 239] on div at bounding box center [779, 334] width 1558 height 669
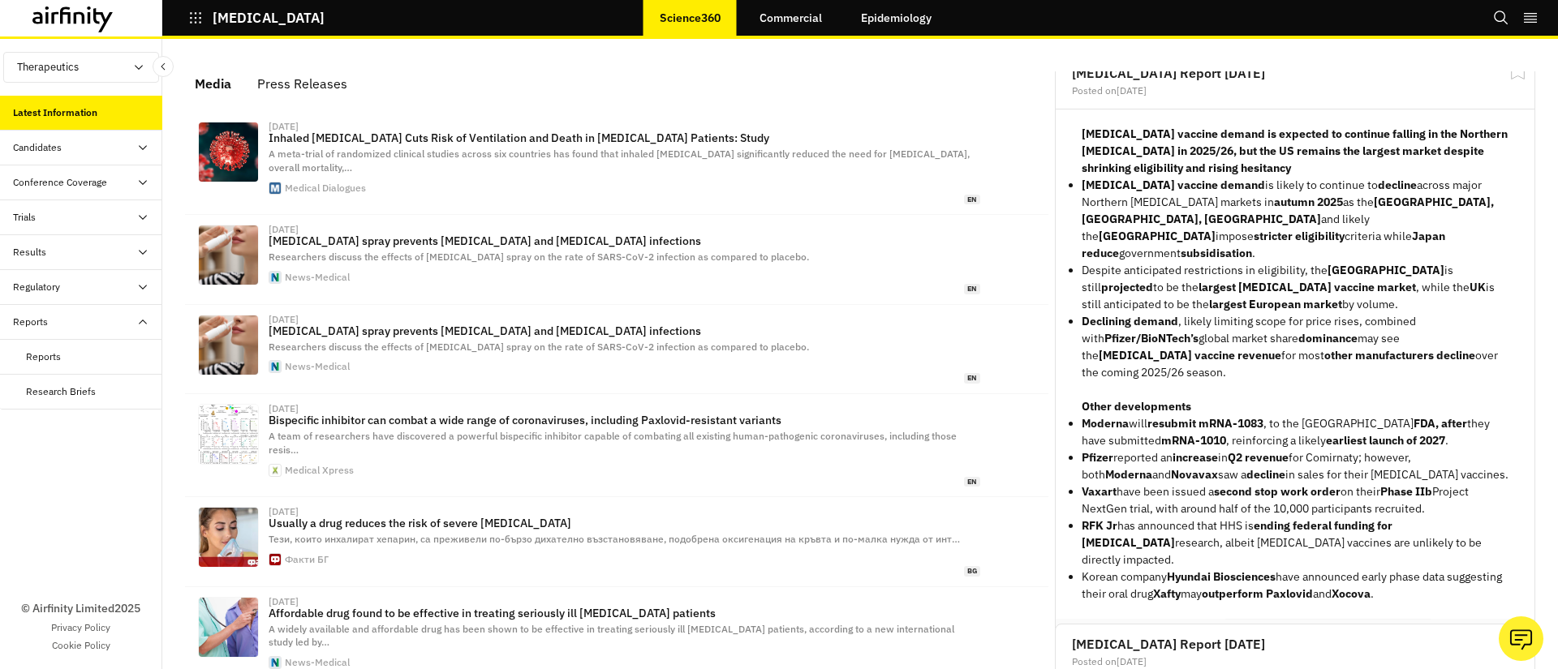
scroll to position [623, 0]
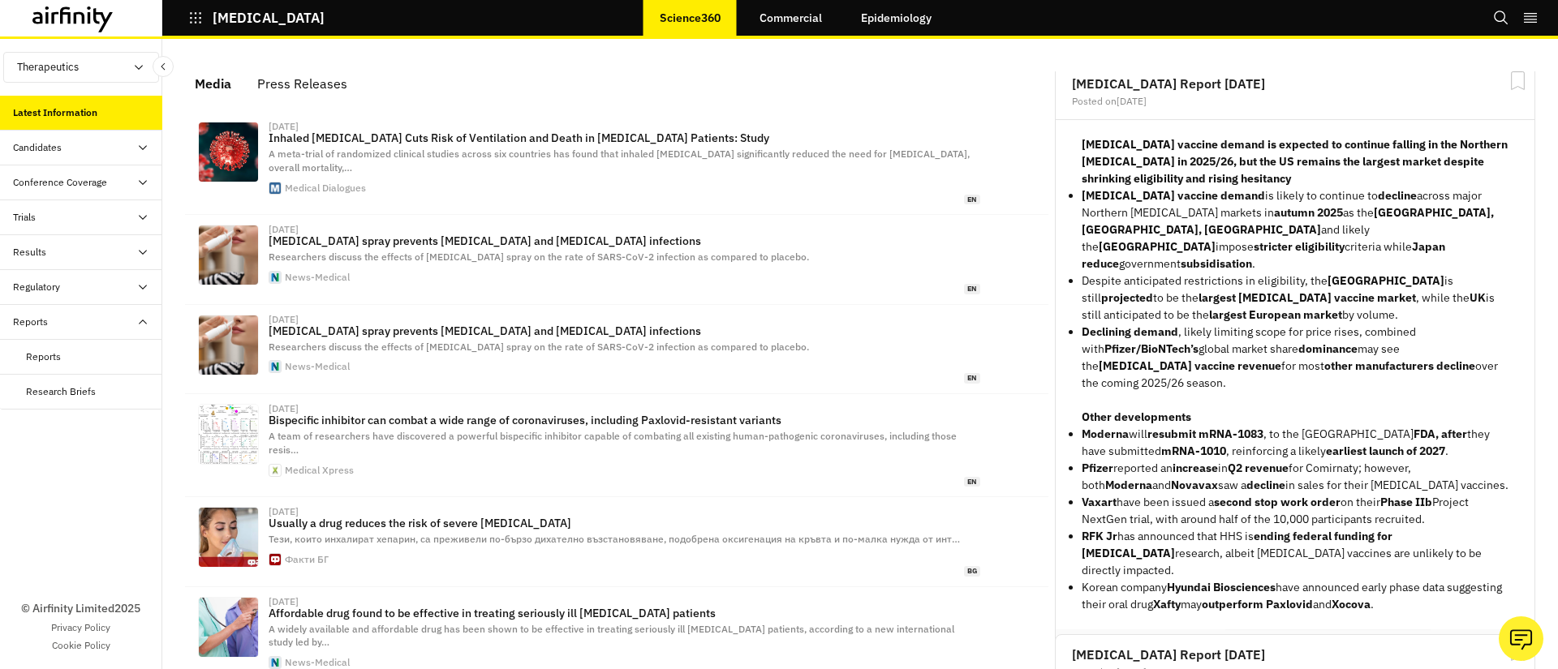
click at [1470, 643] on button "View Report" at bounding box center [1475, 657] width 88 height 28
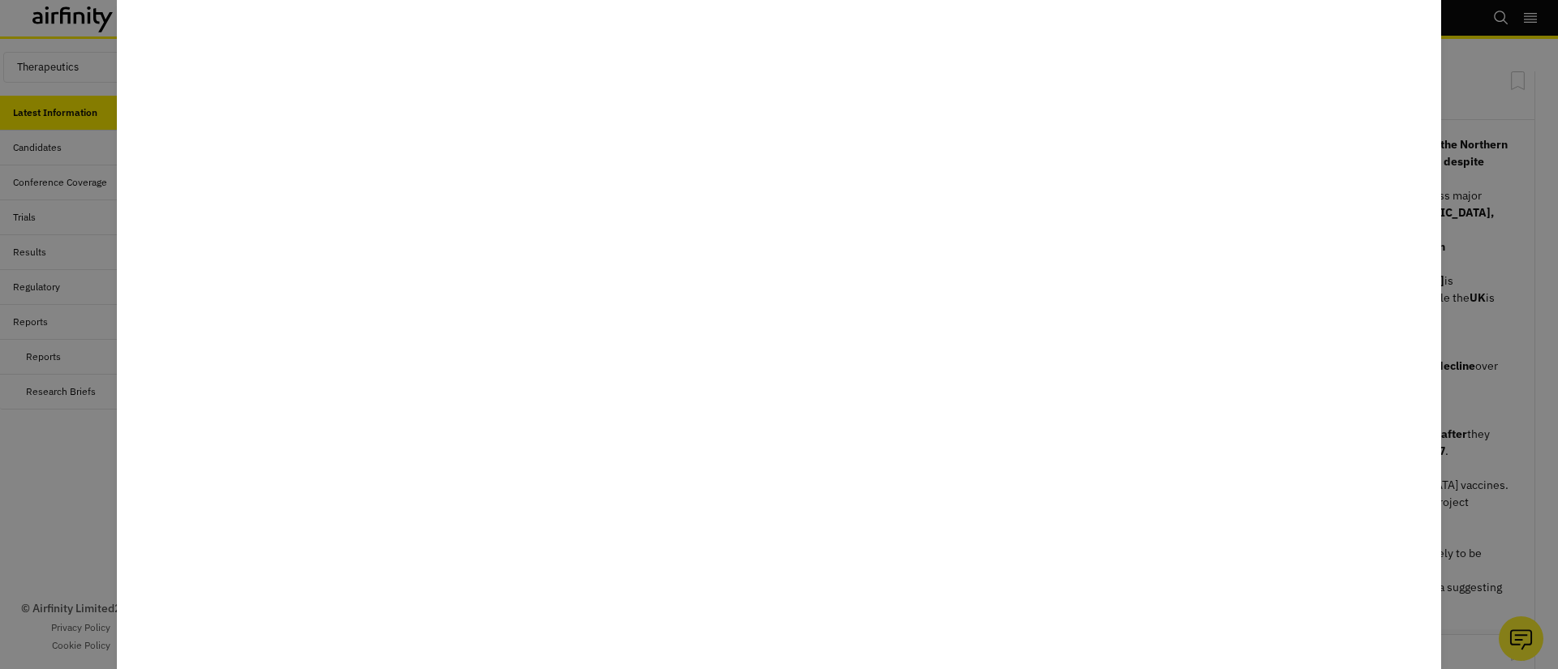
click at [1525, 459] on div at bounding box center [779, 334] width 1558 height 669
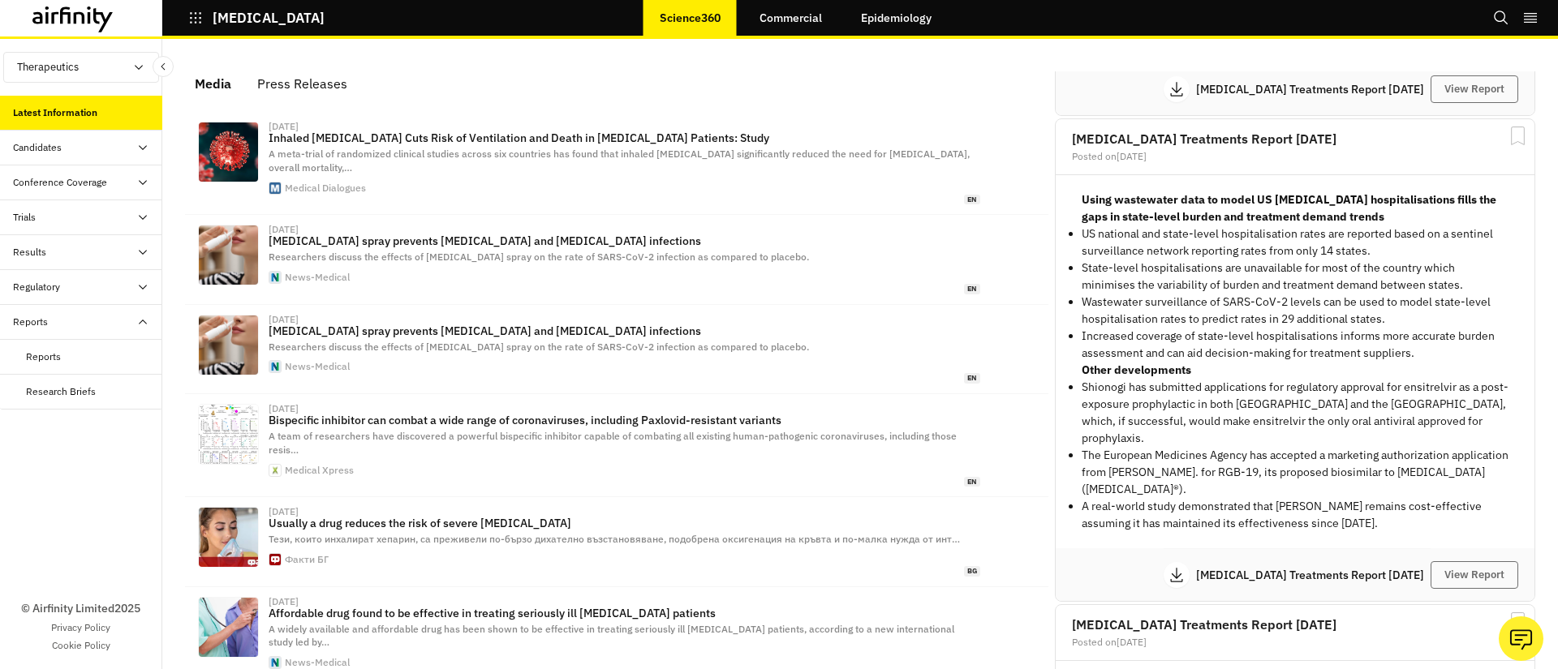
scroll to position [4093, 0]
click at [1442, 558] on button "View Report" at bounding box center [1475, 572] width 88 height 28
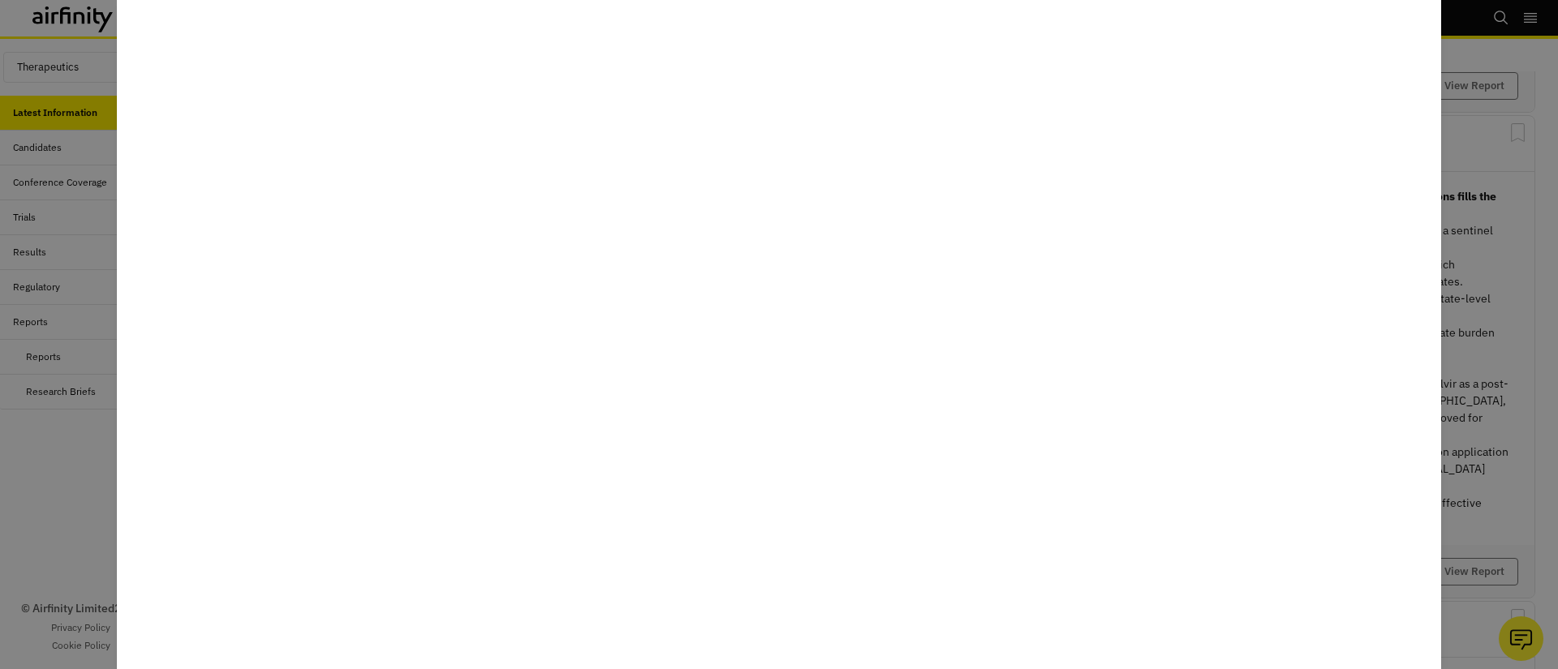
click at [1516, 385] on div at bounding box center [779, 334] width 1558 height 669
